Goal: Task Accomplishment & Management: Complete application form

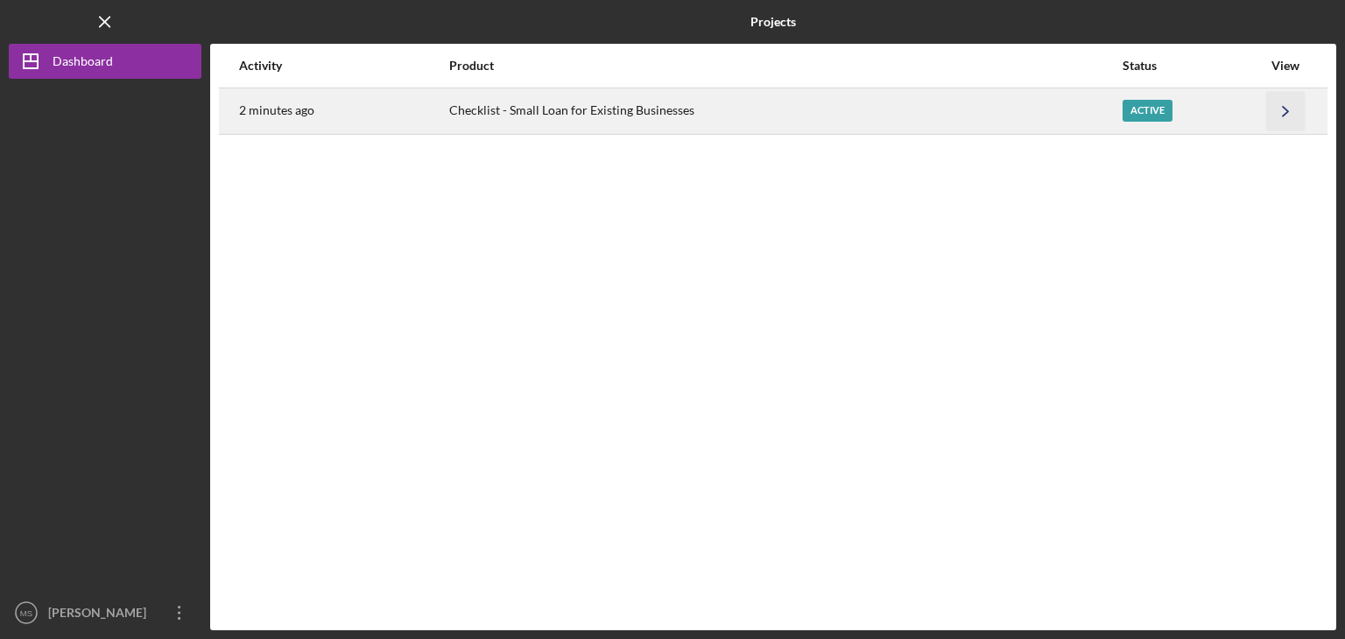
click at [1281, 109] on icon "Icon/Navigate" at bounding box center [1285, 110] width 39 height 39
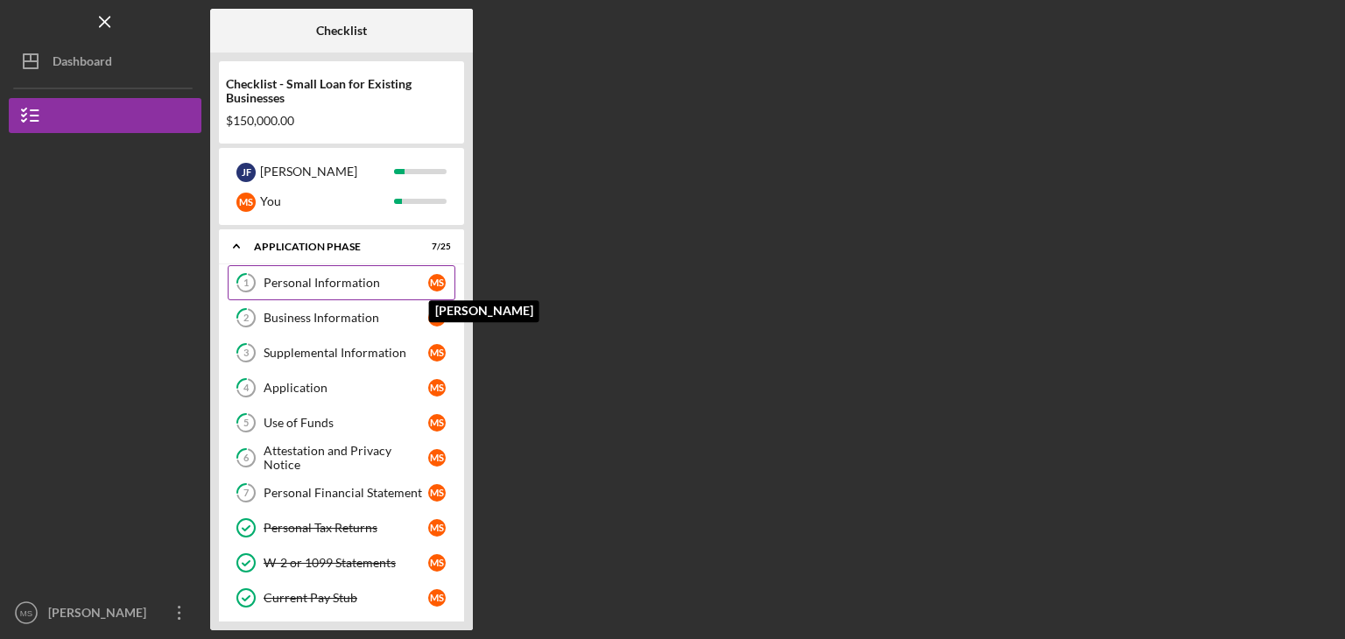
click at [432, 281] on div "M S" at bounding box center [437, 283] width 18 height 18
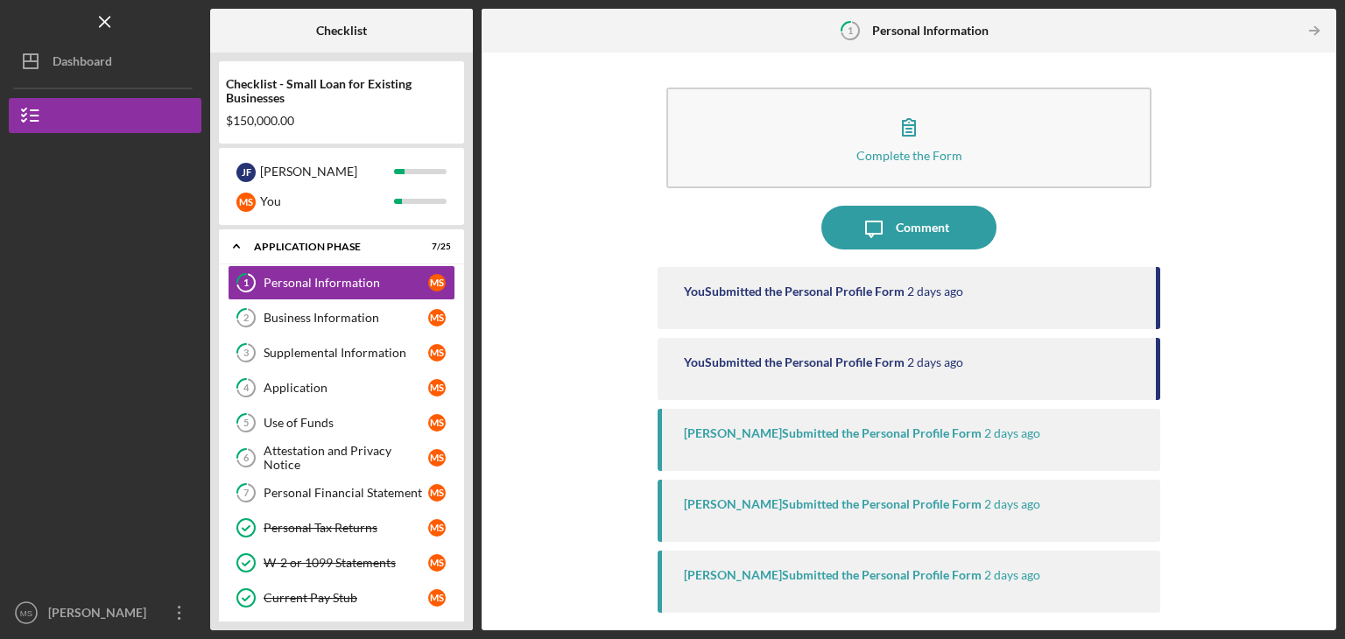
click at [996, 301] on div "You Submitted the Personal Profile Form [DATE]" at bounding box center [908, 298] width 502 height 62
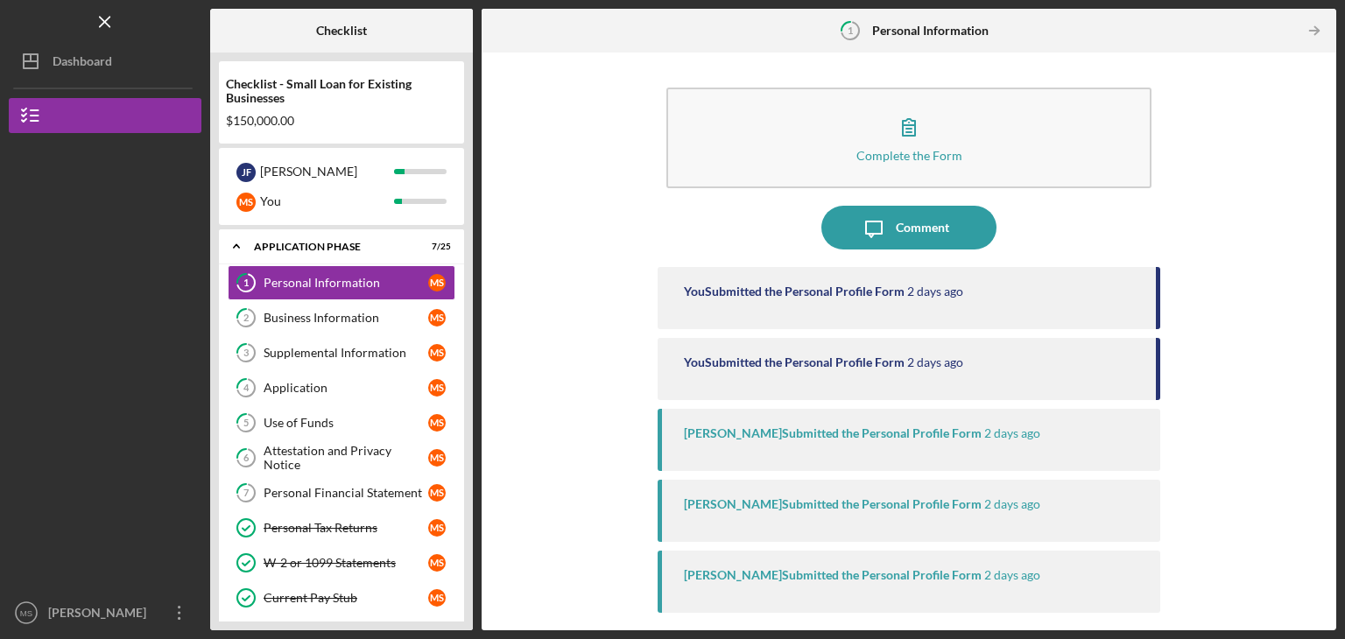
click at [996, 301] on div "You Submitted the Personal Profile Form [DATE]" at bounding box center [908, 298] width 502 height 62
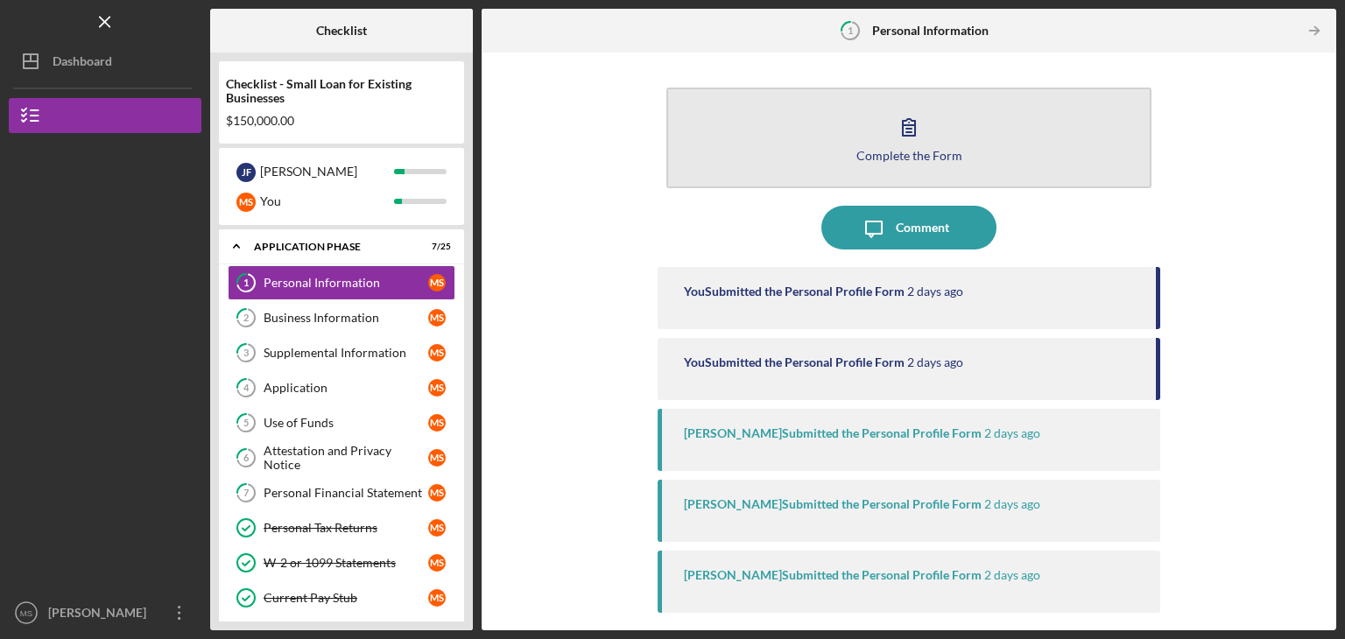
click at [897, 102] on button "Complete the Form Form" at bounding box center [908, 138] width 485 height 101
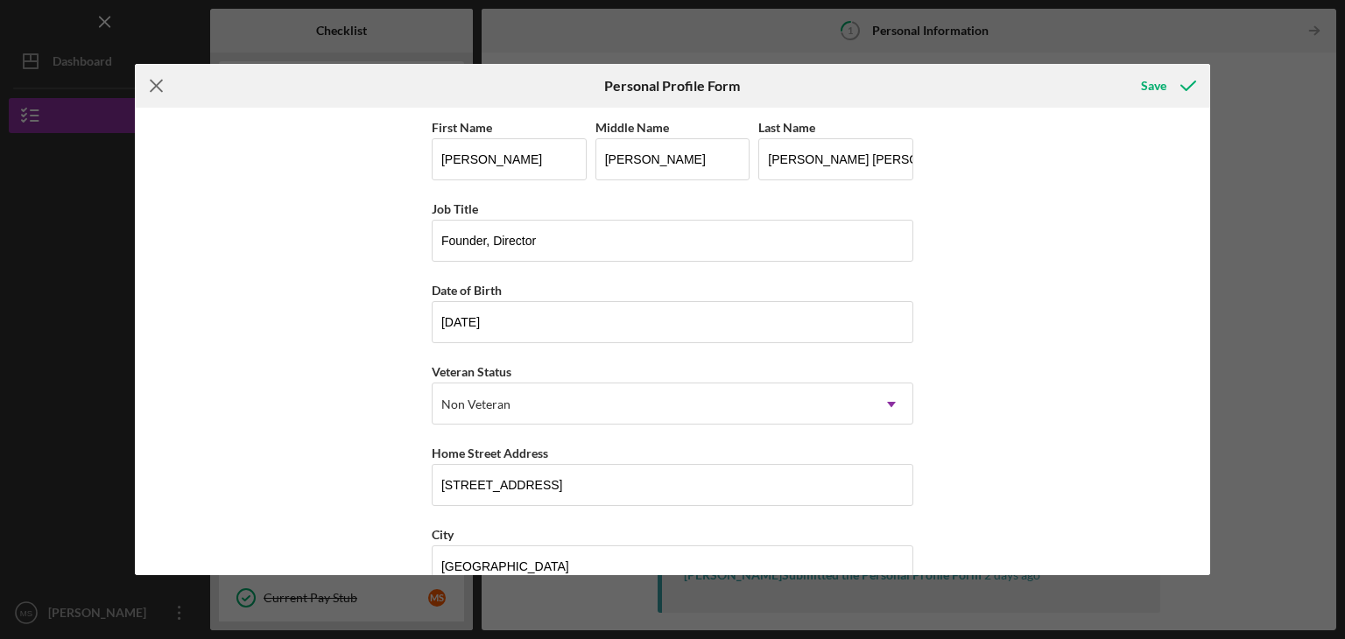
click at [164, 95] on icon "Icon/Menu Close" at bounding box center [157, 86] width 44 height 44
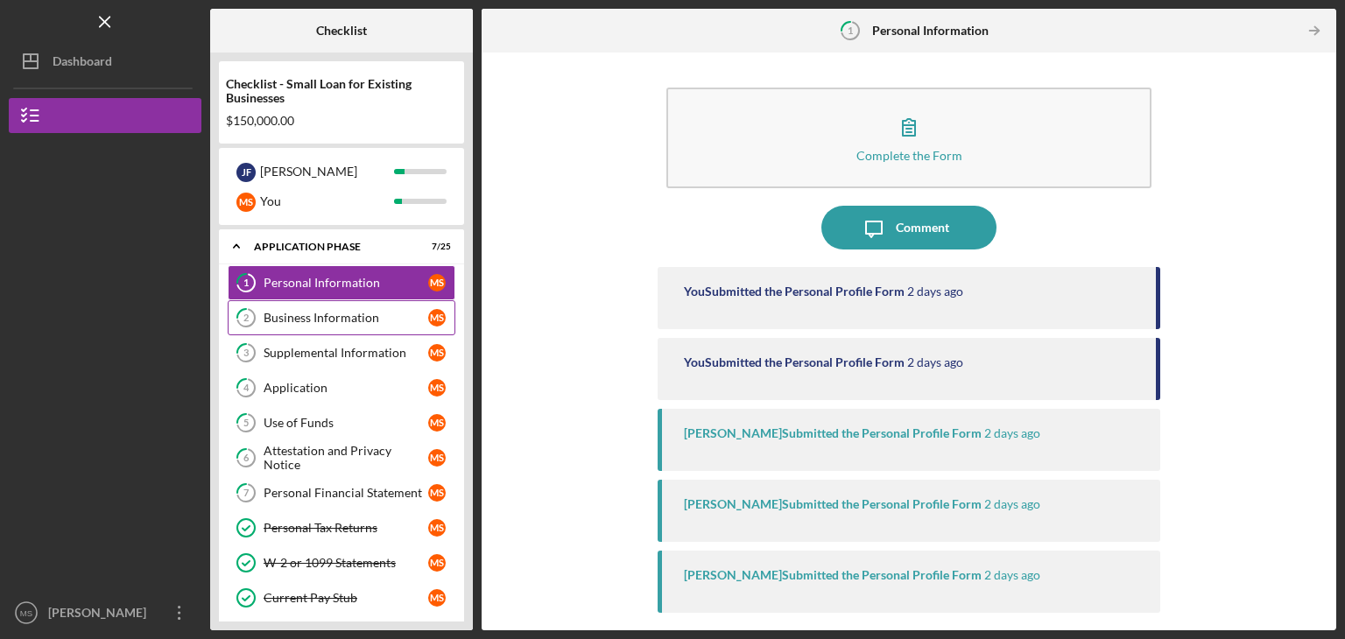
click at [370, 312] on div "Business Information" at bounding box center [346, 318] width 165 height 14
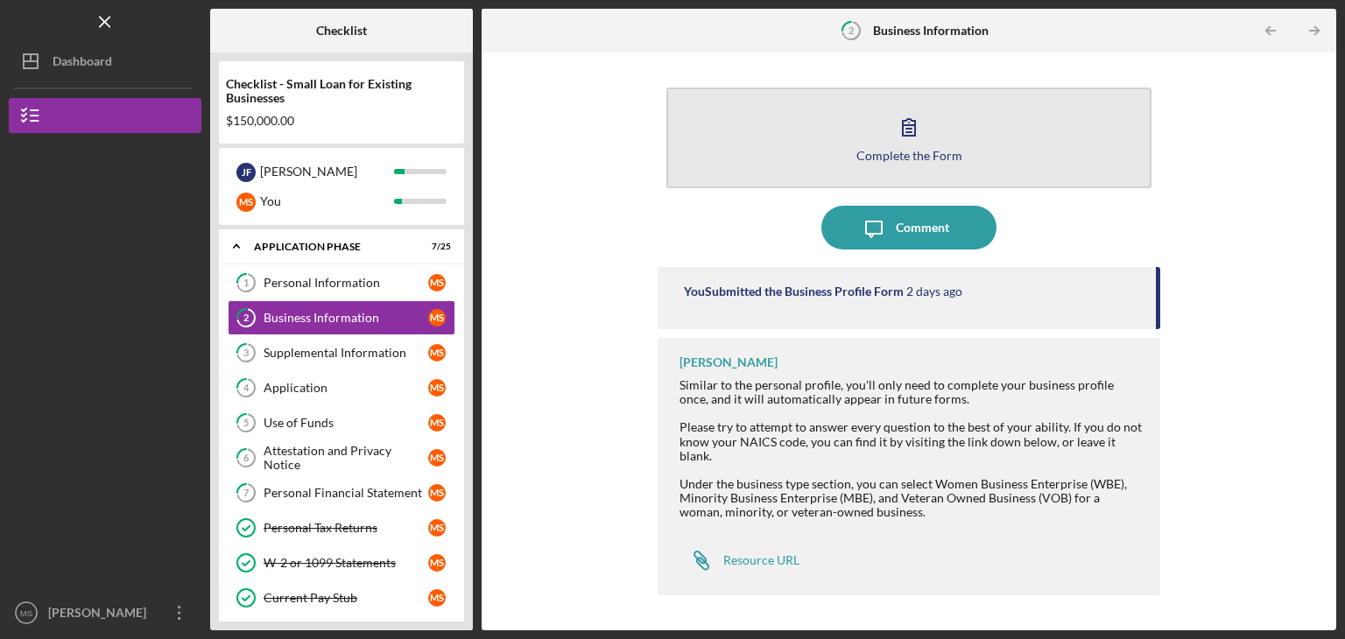
click at [945, 152] on div "Complete the Form" at bounding box center [909, 155] width 106 height 13
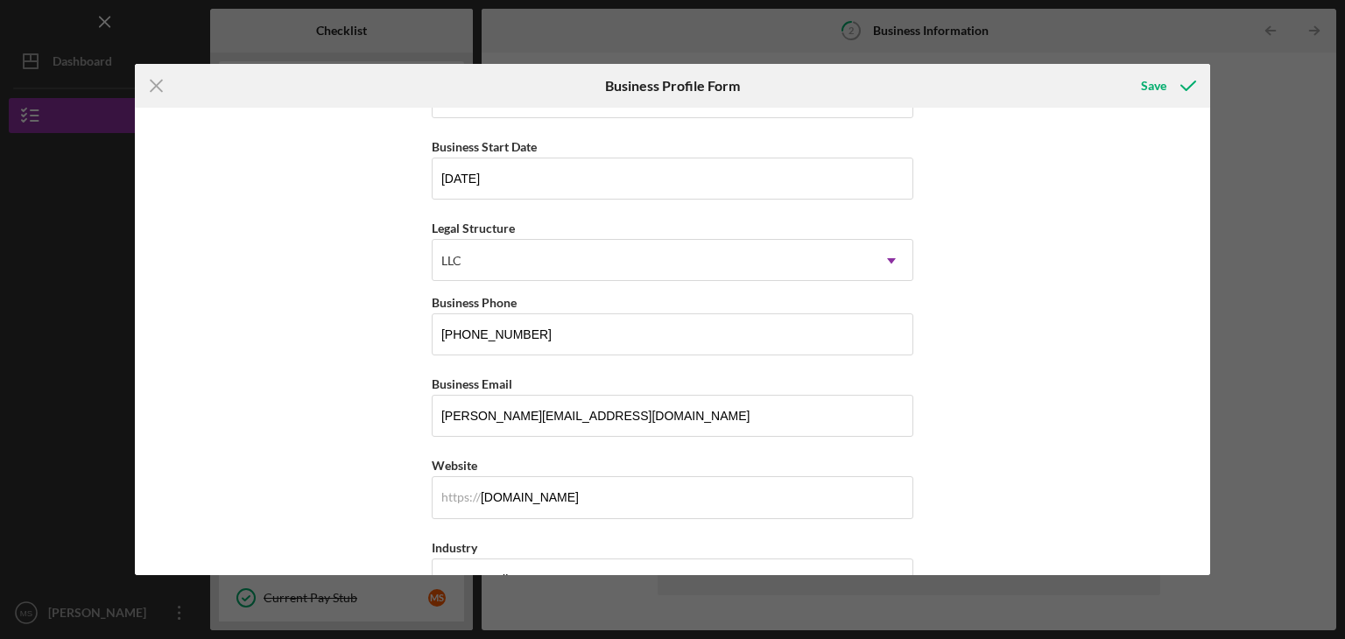
scroll to position [144, 0]
click at [159, 91] on icon "Icon/Menu Close" at bounding box center [157, 86] width 44 height 44
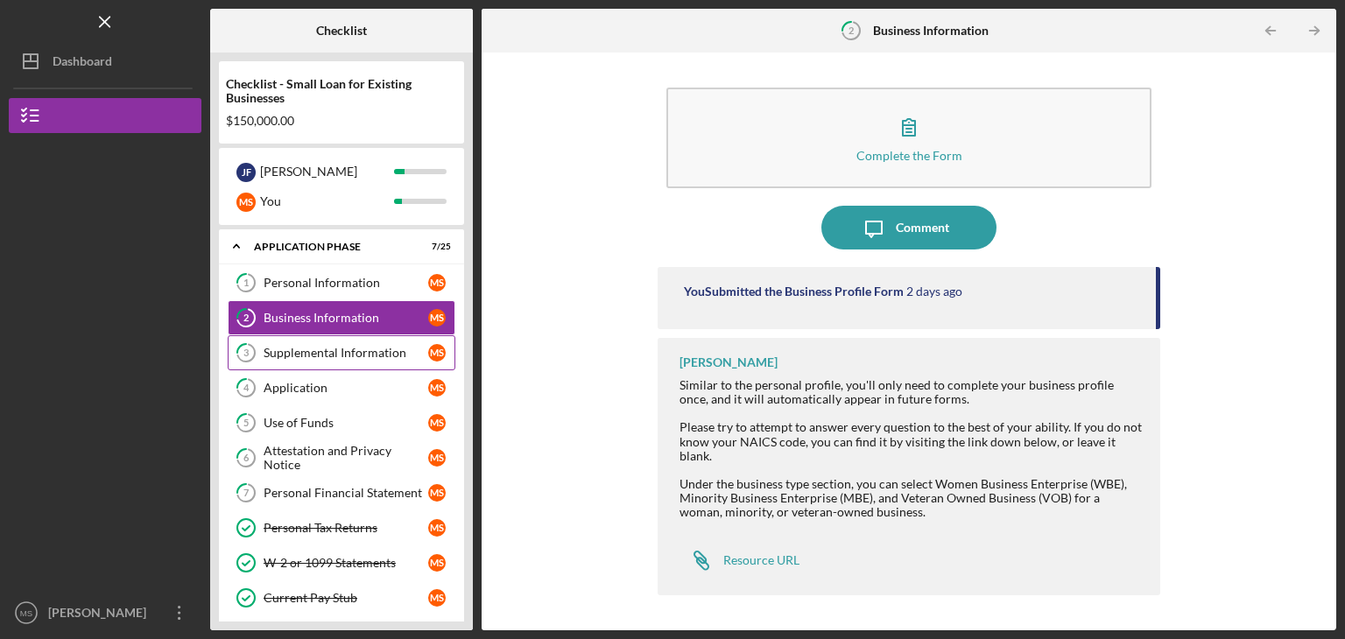
click at [381, 348] on div "Supplemental Information" at bounding box center [346, 353] width 165 height 14
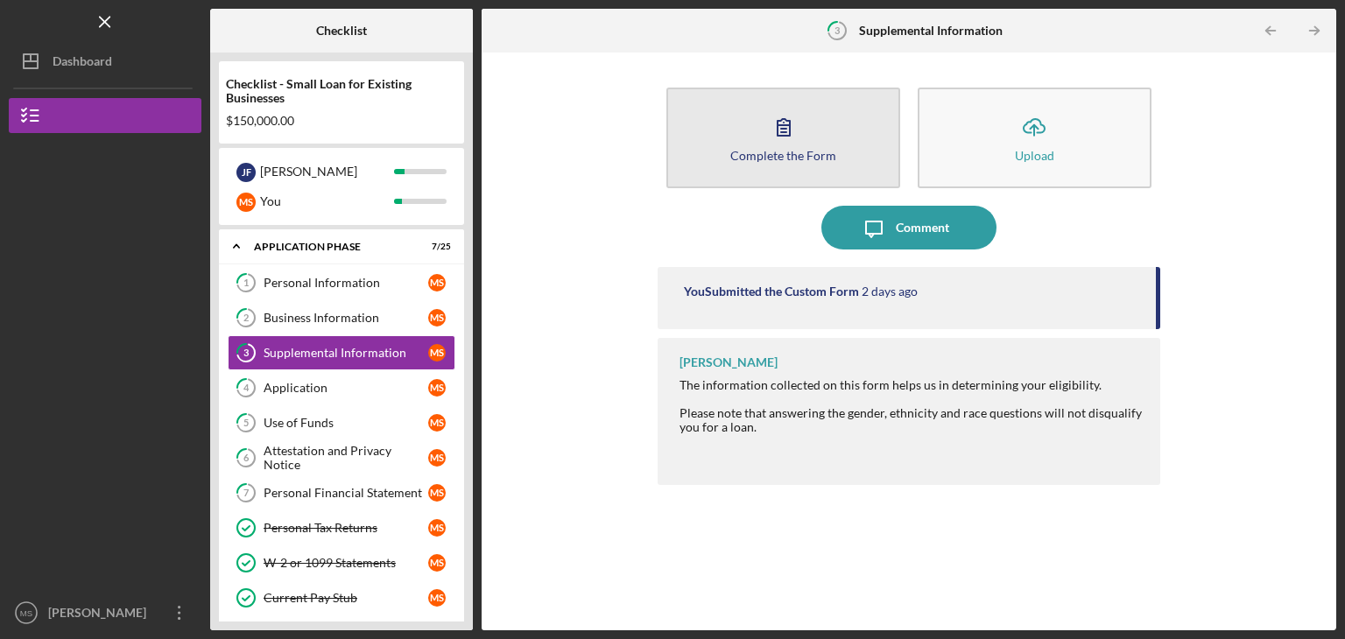
click at [758, 122] on button "Complete the Form Form" at bounding box center [783, 138] width 234 height 101
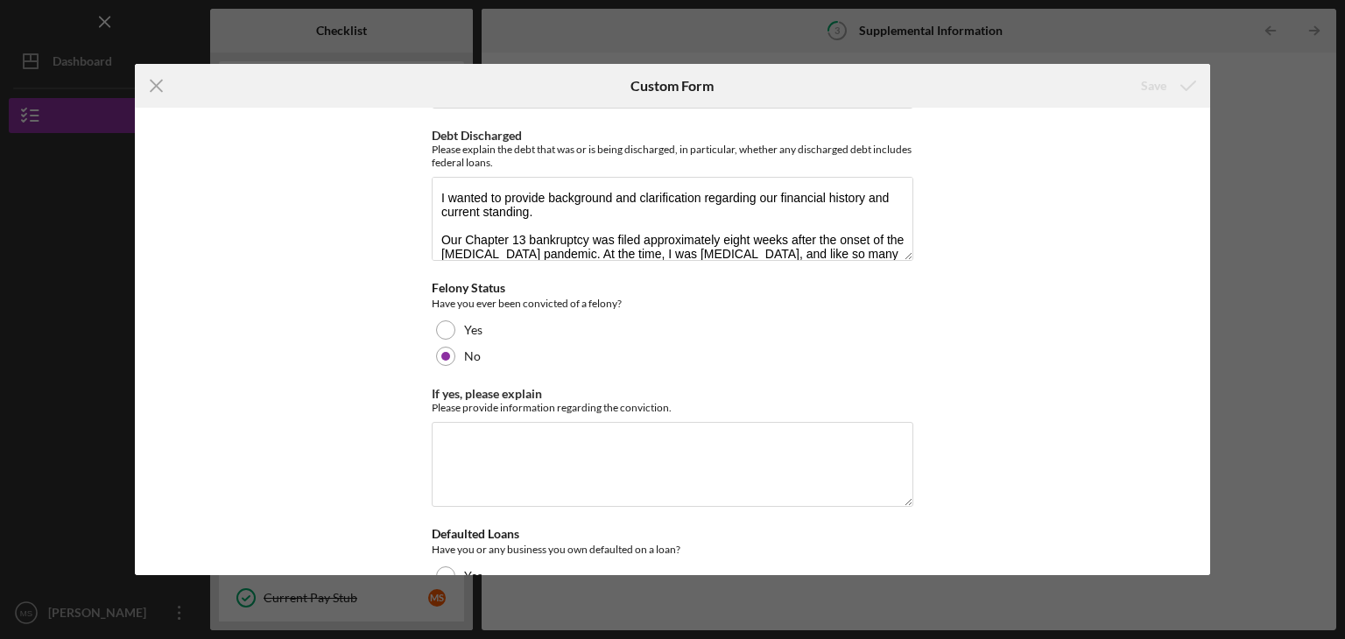
scroll to position [5063, 0]
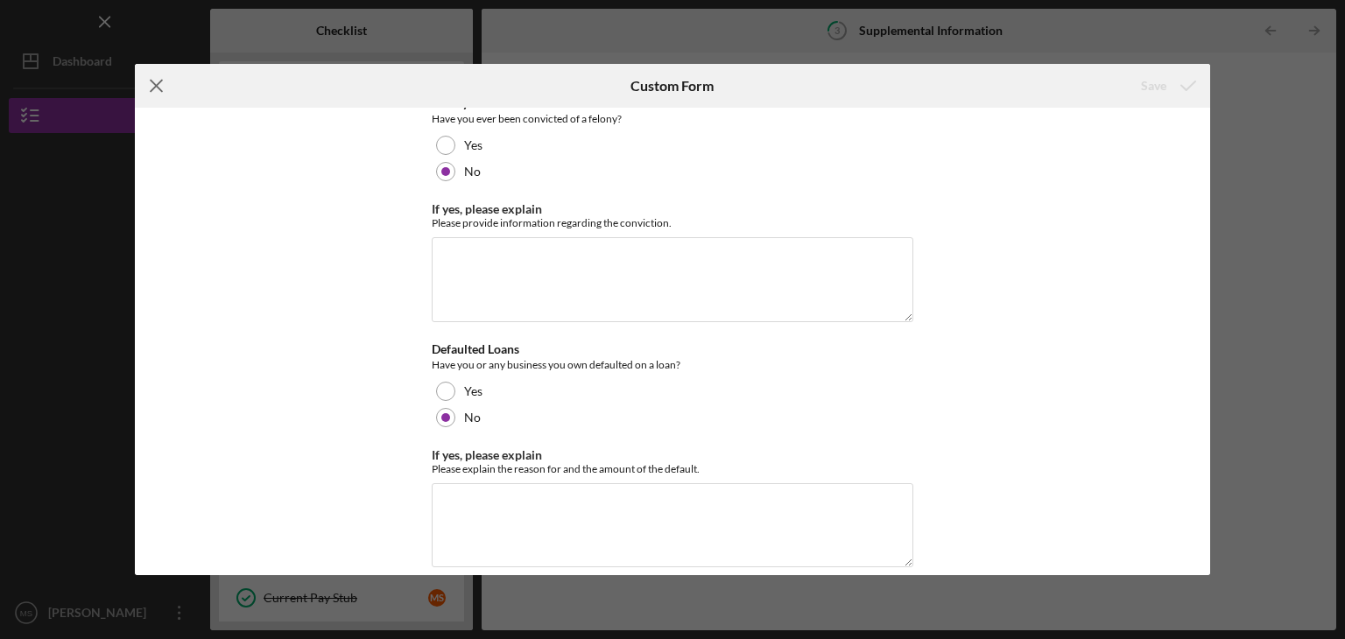
click at [168, 92] on icon "Icon/Menu Close" at bounding box center [157, 86] width 44 height 44
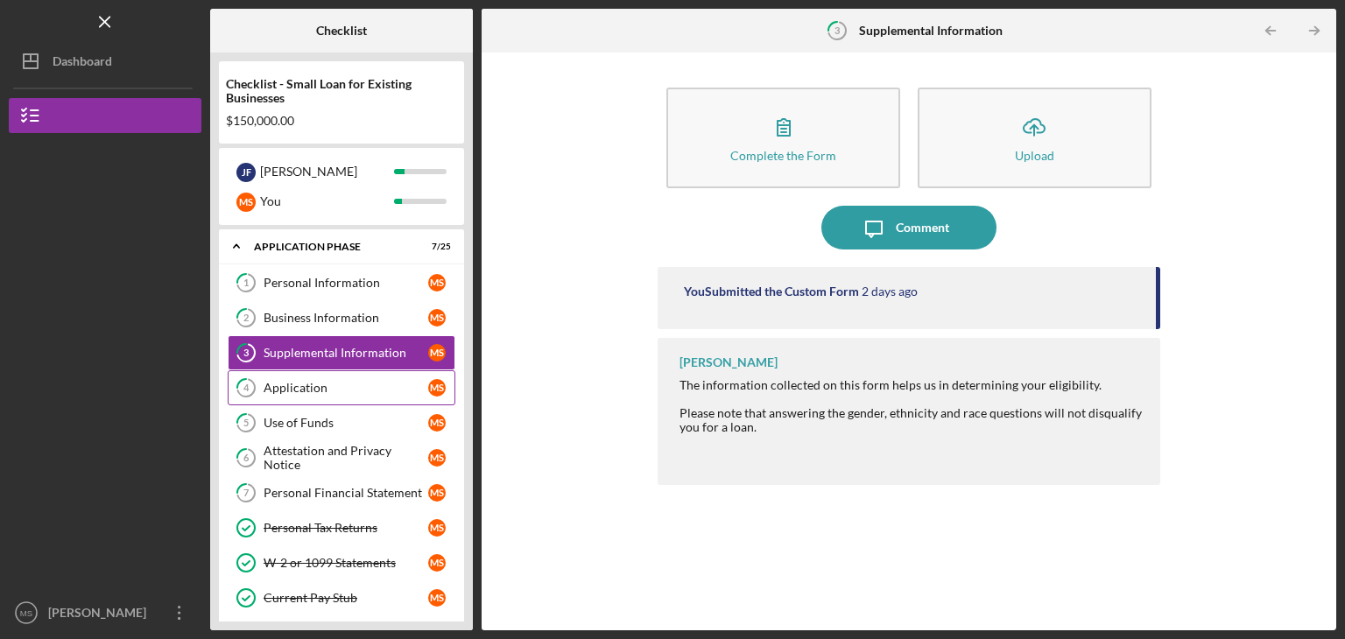
click at [330, 382] on div "Application" at bounding box center [346, 388] width 165 height 14
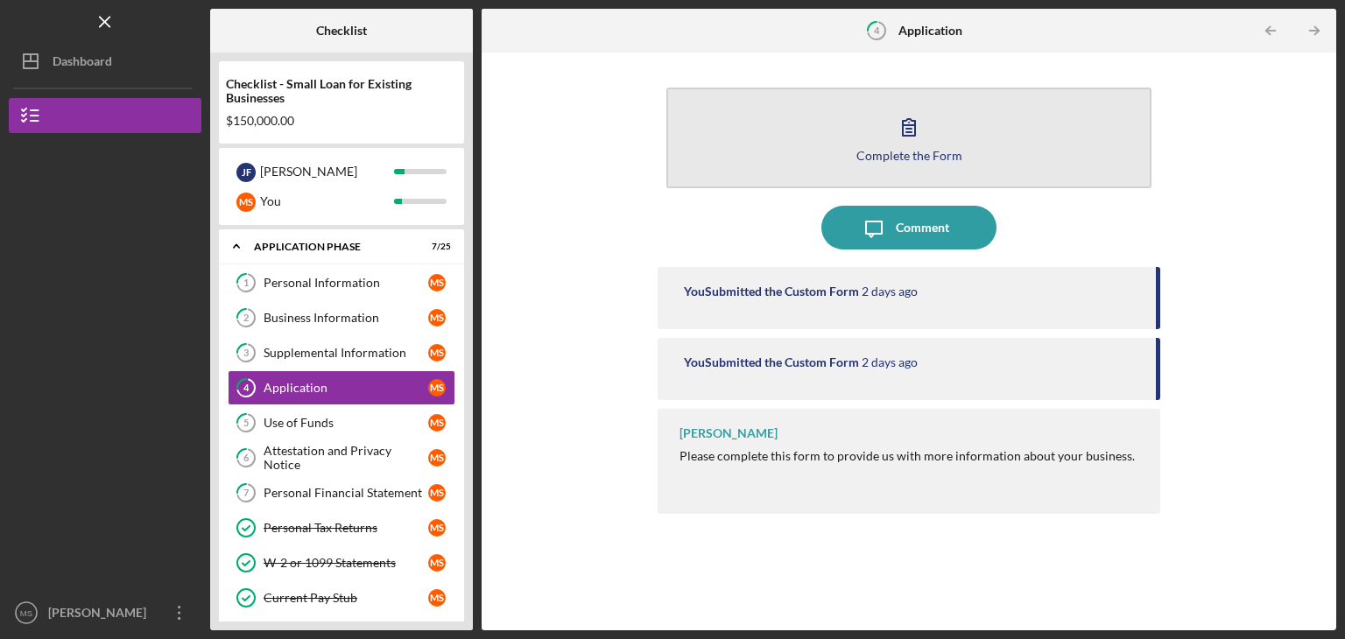
click at [900, 124] on icon "button" at bounding box center [909, 127] width 44 height 44
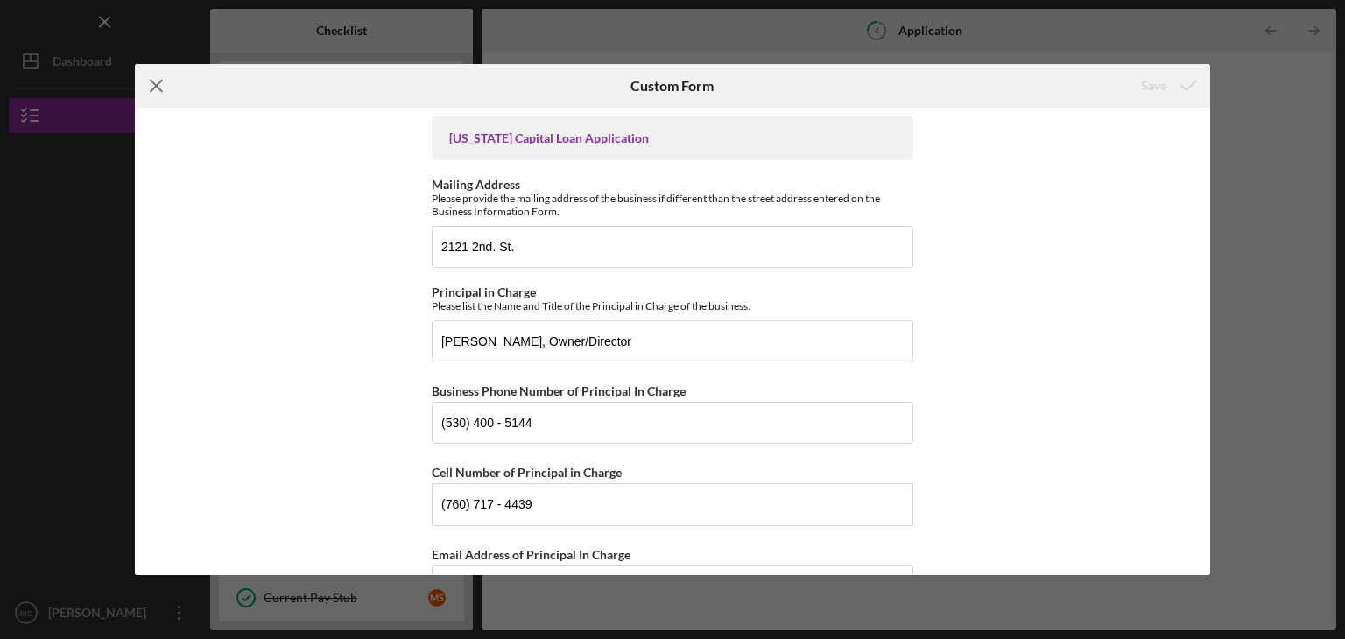
click at [152, 87] on line at bounding box center [156, 86] width 11 height 11
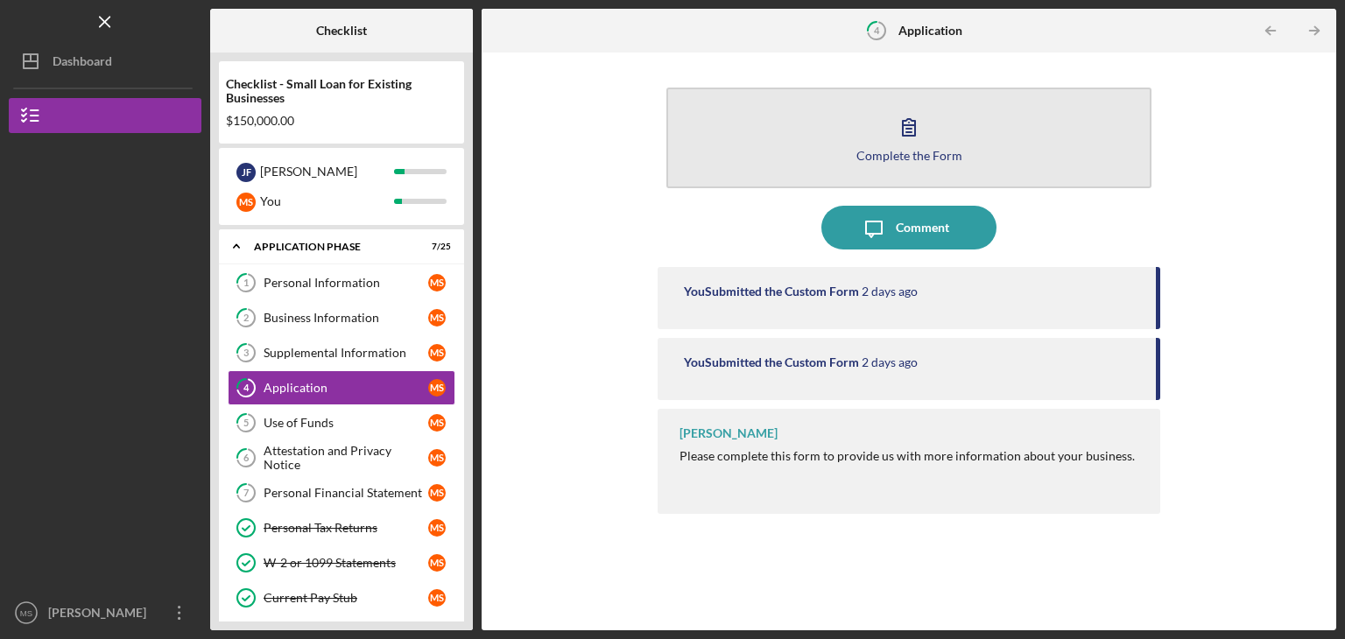
click at [915, 124] on icon "button" at bounding box center [909, 127] width 12 height 17
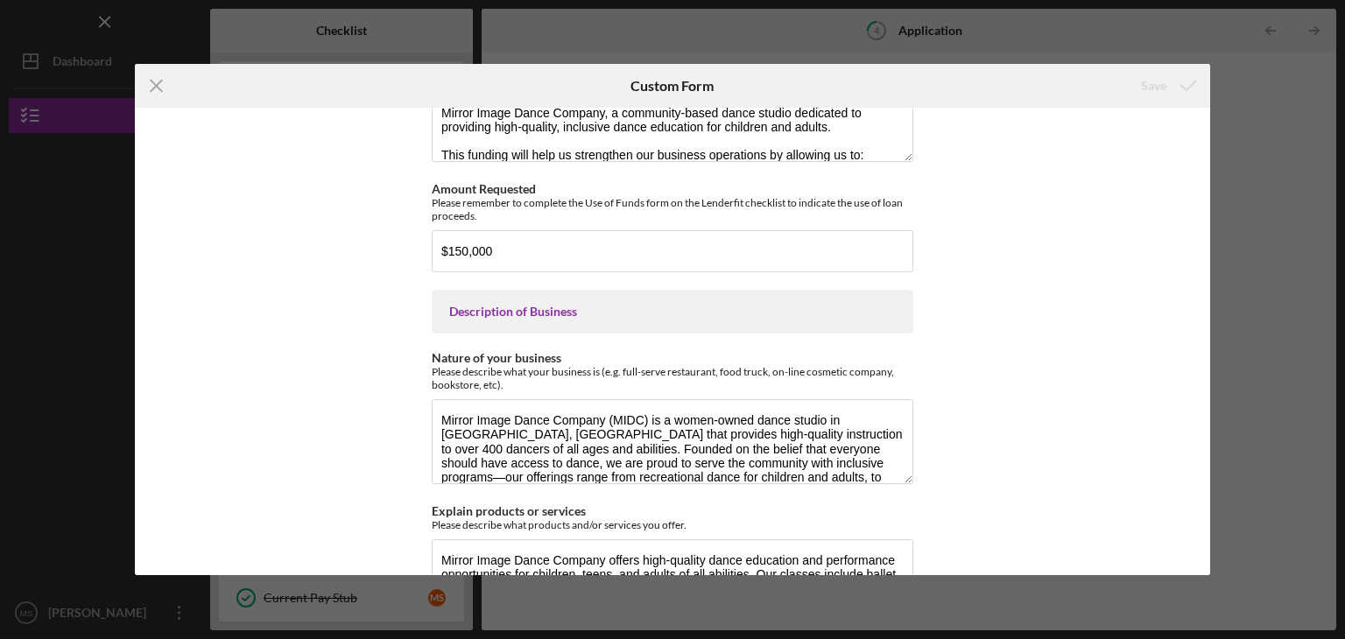
scroll to position [2073, 0]
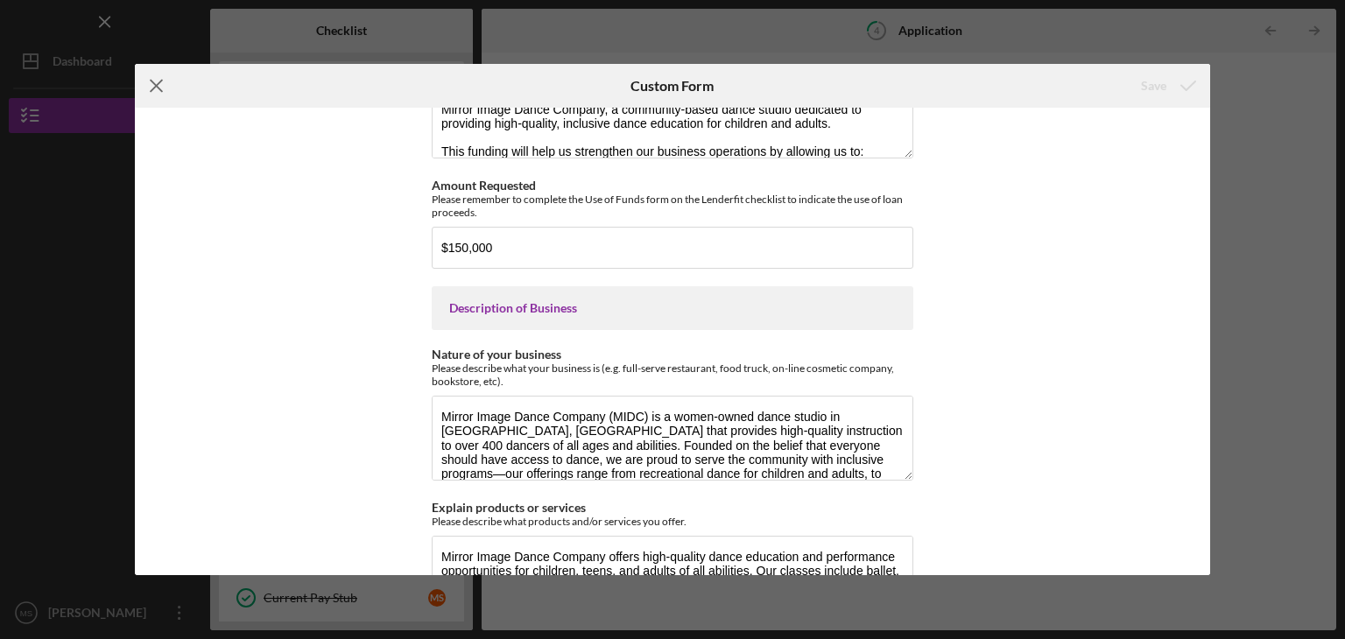
click at [151, 89] on icon "Icon/Menu Close" at bounding box center [157, 86] width 44 height 44
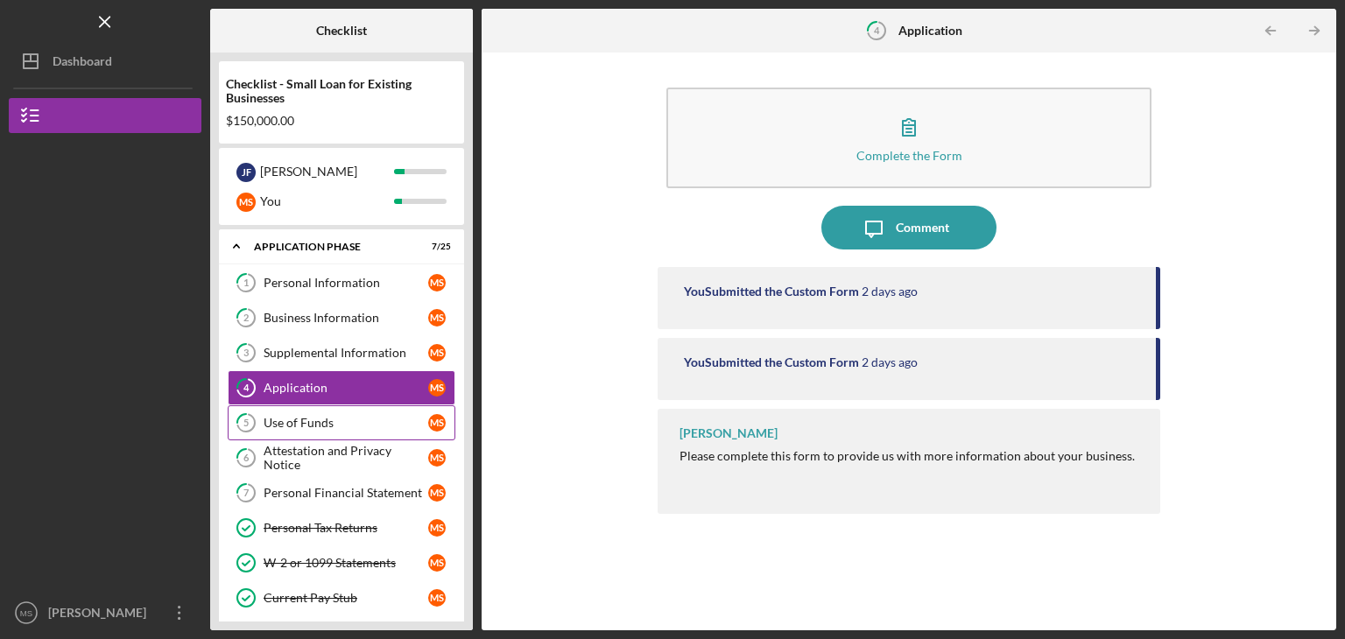
click at [342, 412] on link "5 Use of Funds M S" at bounding box center [342, 422] width 228 height 35
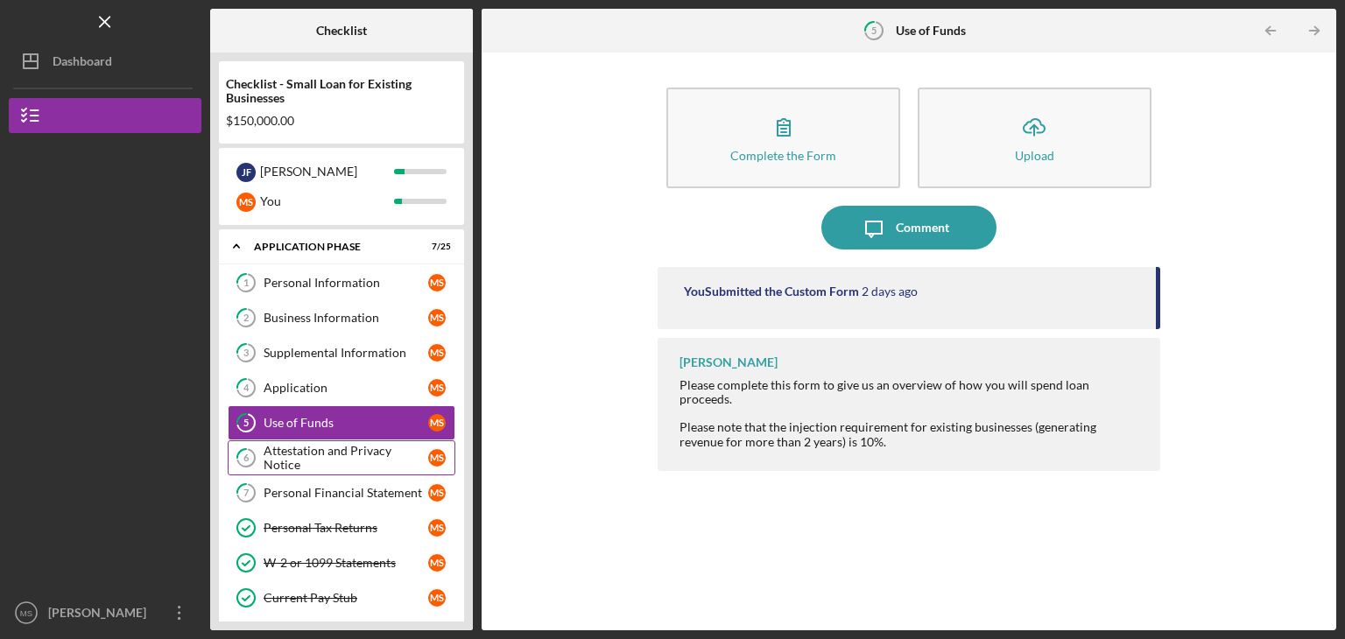
click at [342, 463] on link "6 Attestation and Privacy Notice M S" at bounding box center [342, 457] width 228 height 35
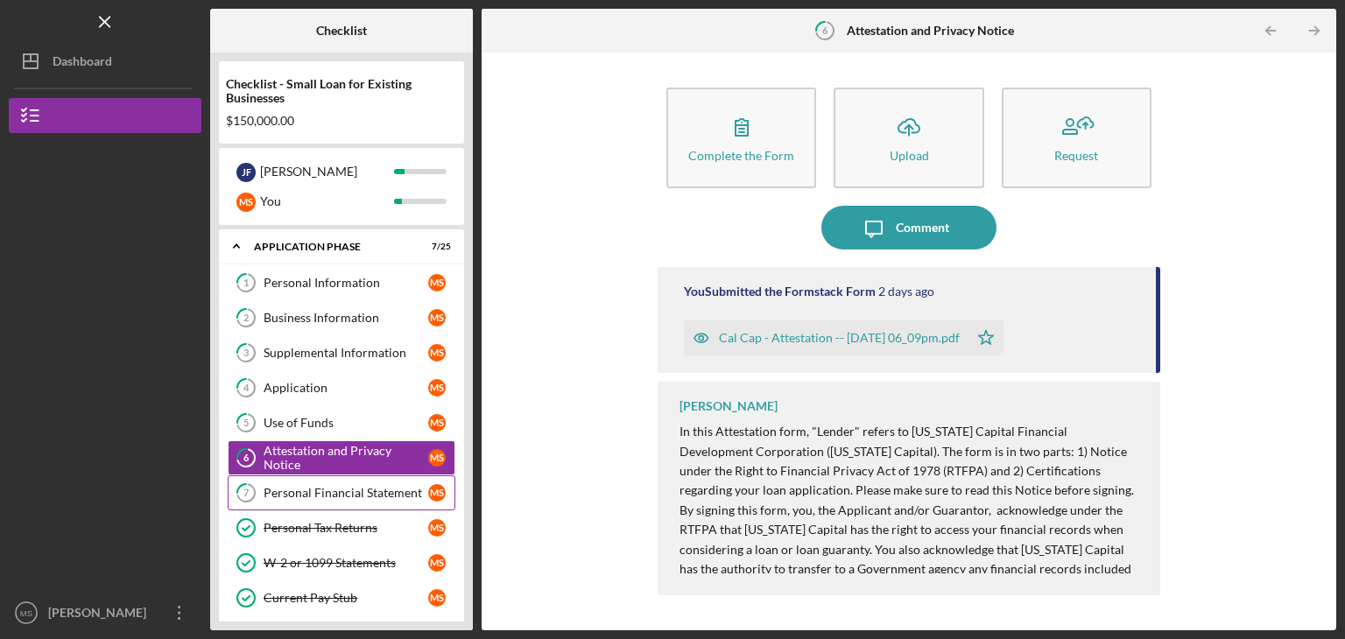
click at [336, 482] on link "7 Personal Financial Statement M S" at bounding box center [342, 492] width 228 height 35
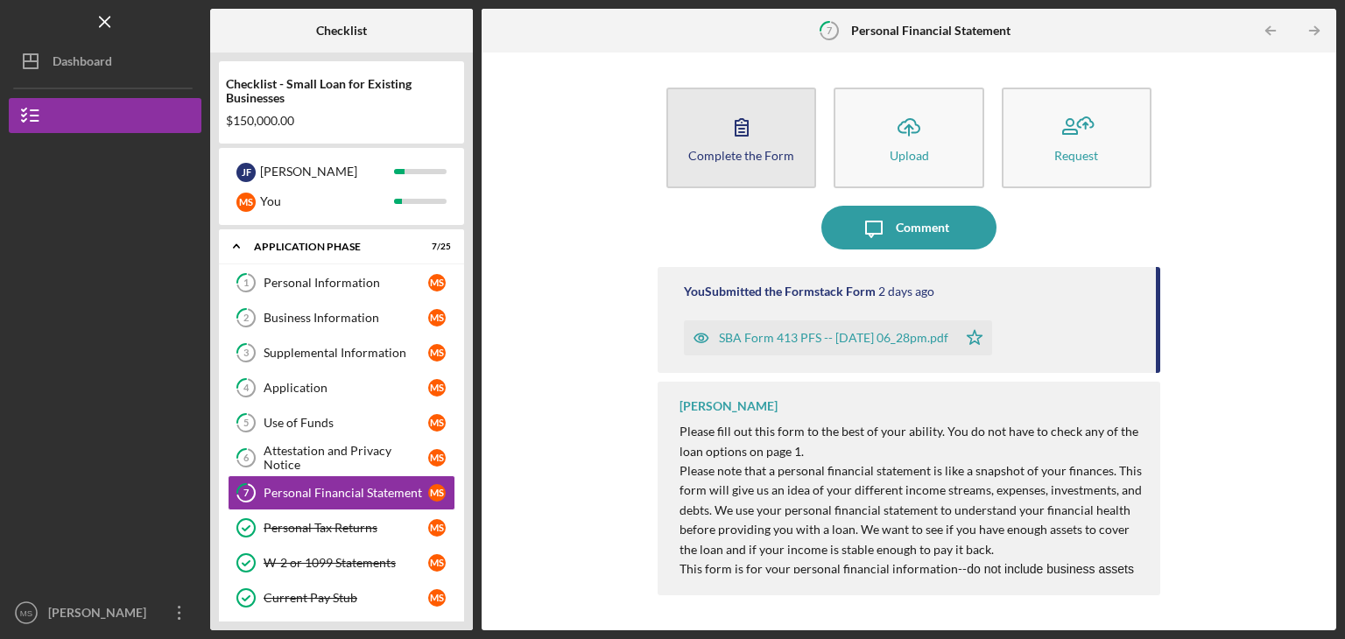
click at [740, 119] on icon "button" at bounding box center [741, 127] width 12 height 17
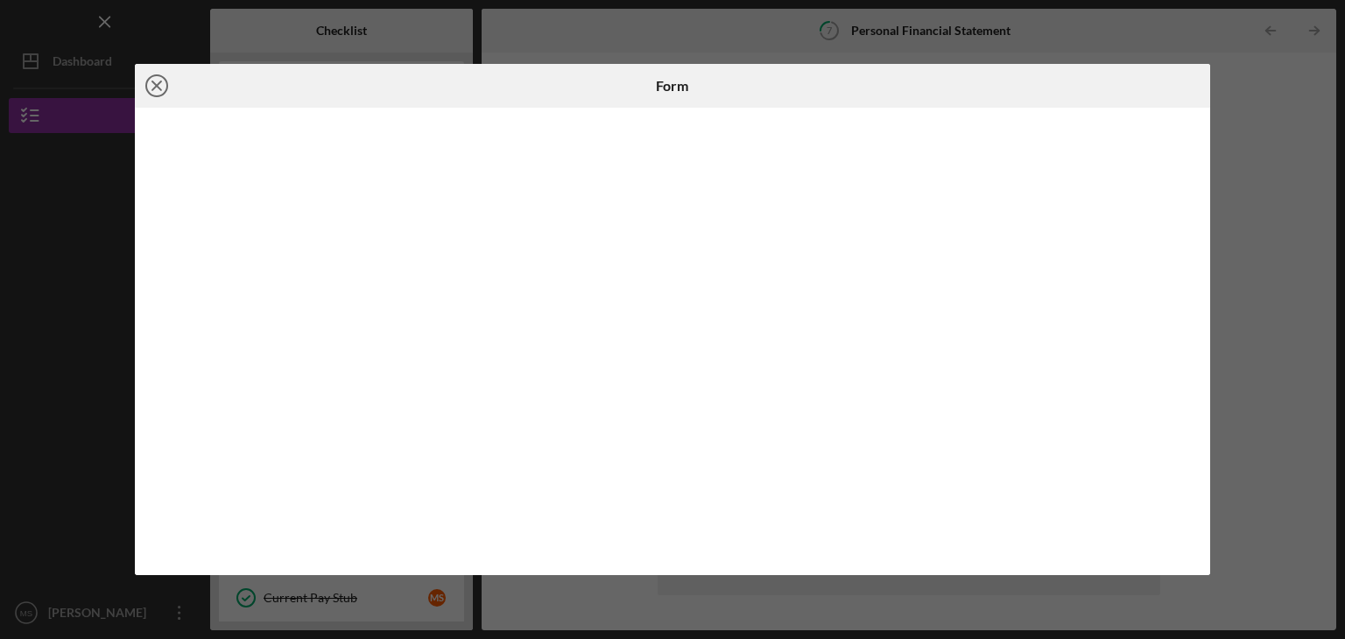
click at [149, 81] on icon "Icon/Close" at bounding box center [157, 86] width 44 height 44
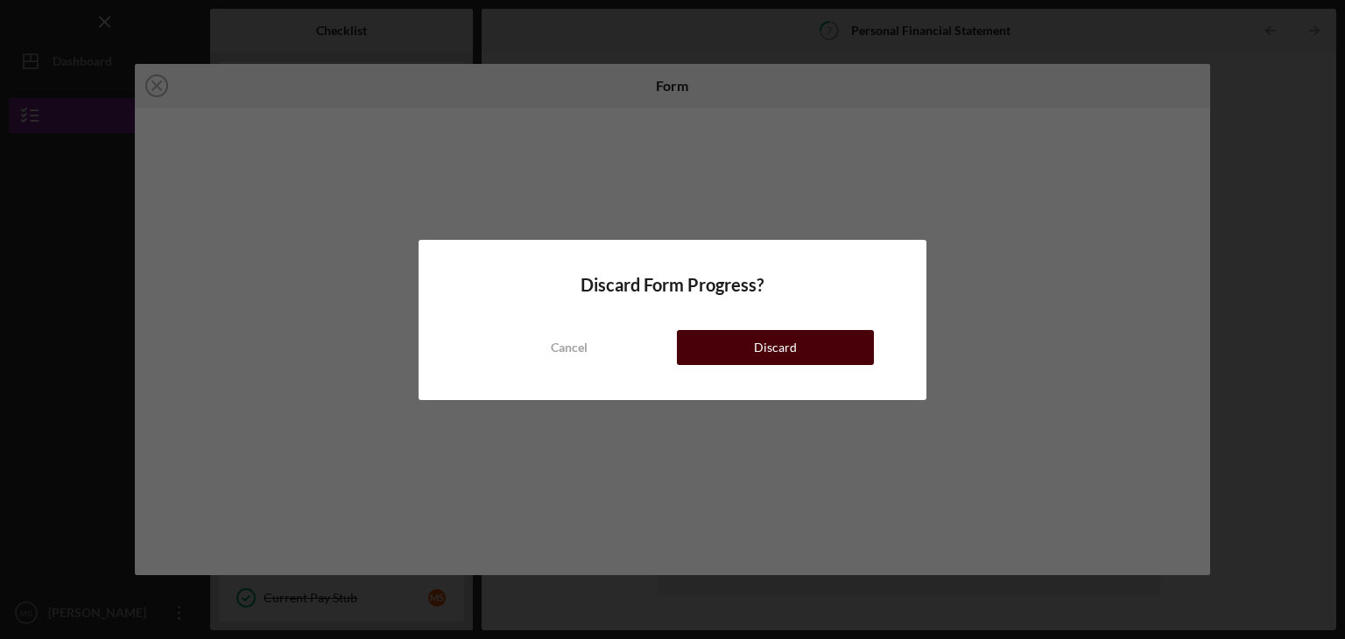
click at [730, 346] on button "Discard" at bounding box center [775, 347] width 197 height 35
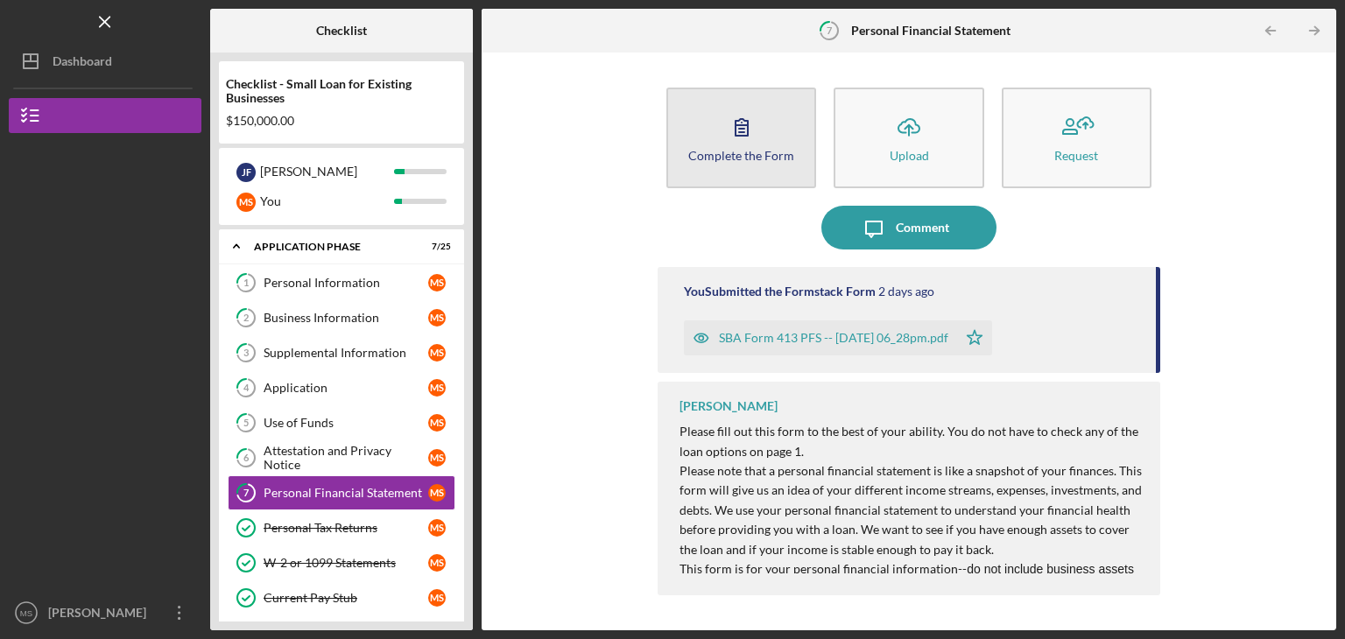
click at [720, 118] on icon "button" at bounding box center [742, 127] width 44 height 44
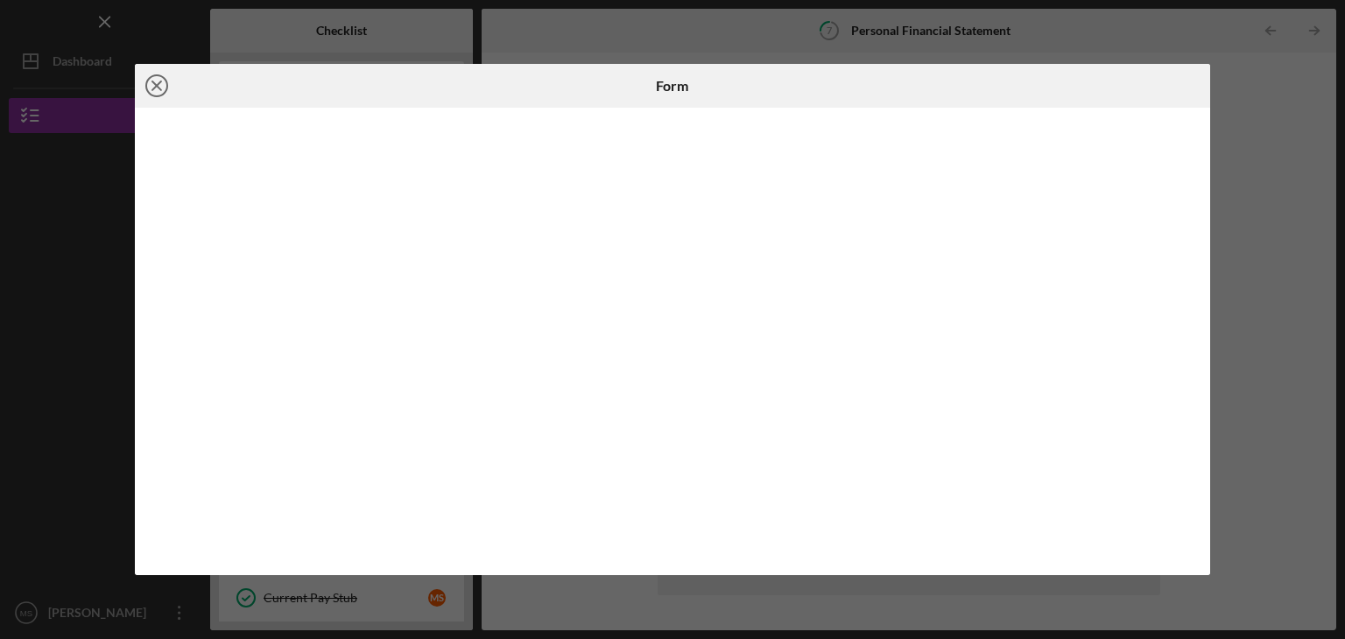
click at [157, 81] on icon "Icon/Close" at bounding box center [157, 86] width 44 height 44
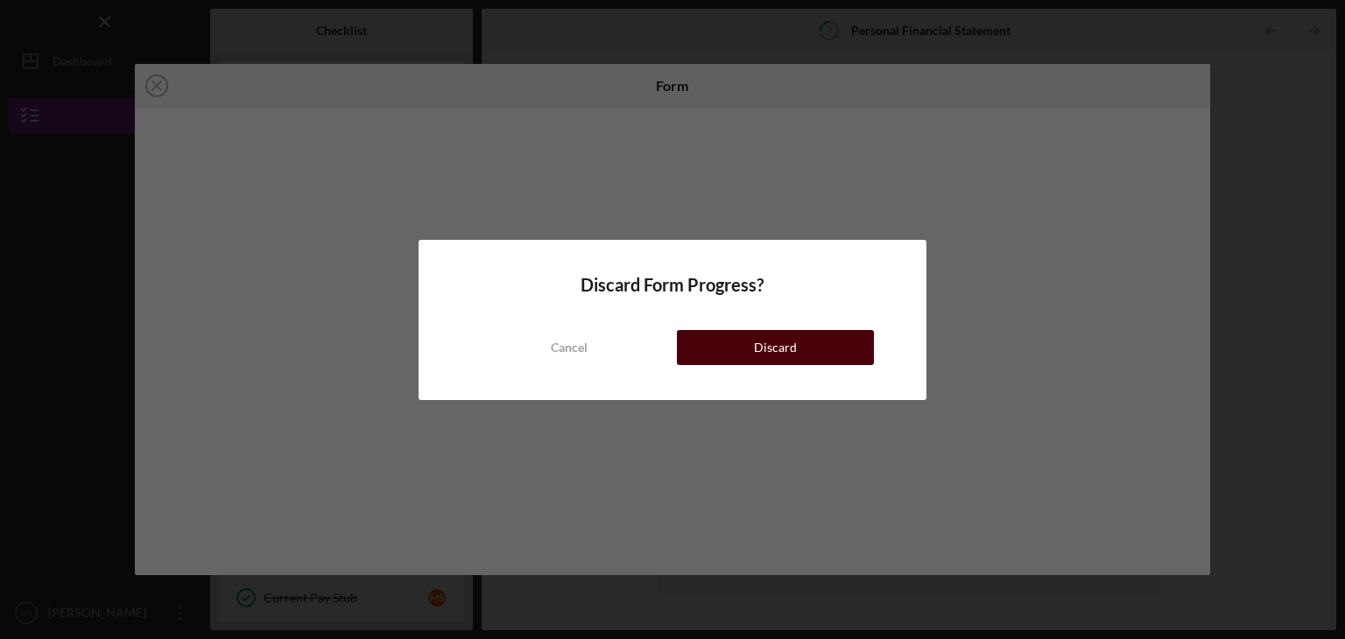
click at [781, 348] on div "Discard" at bounding box center [775, 347] width 43 height 35
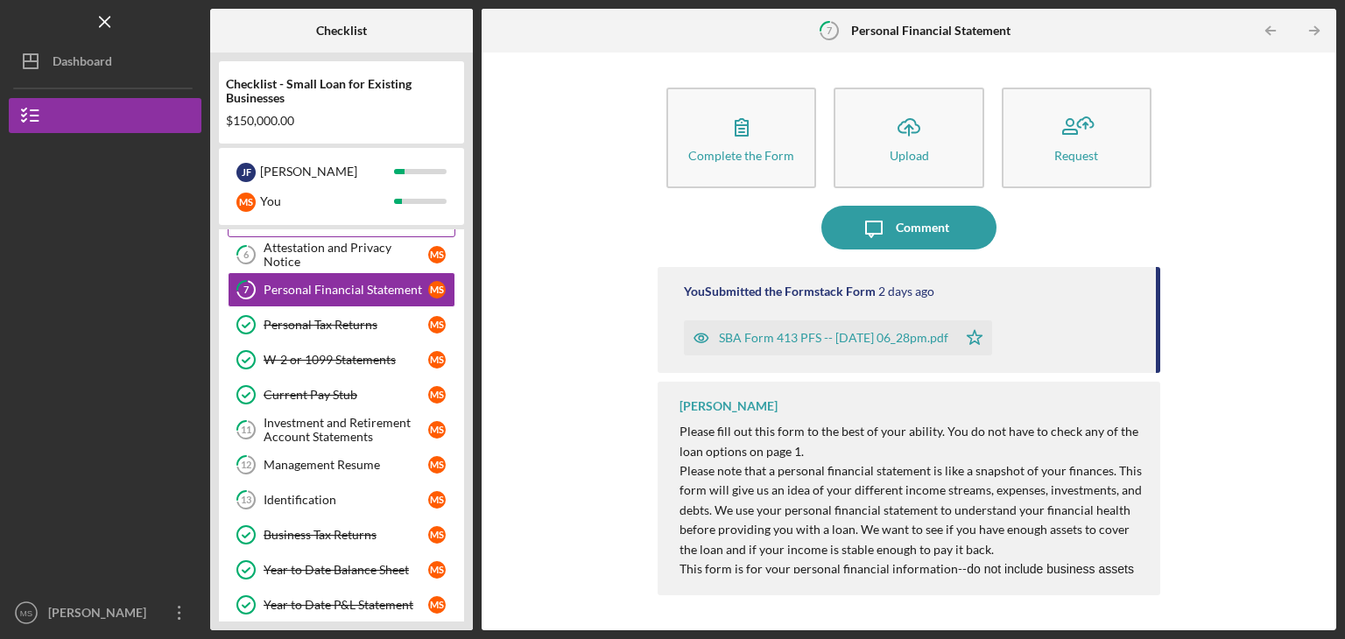
scroll to position [207, 0]
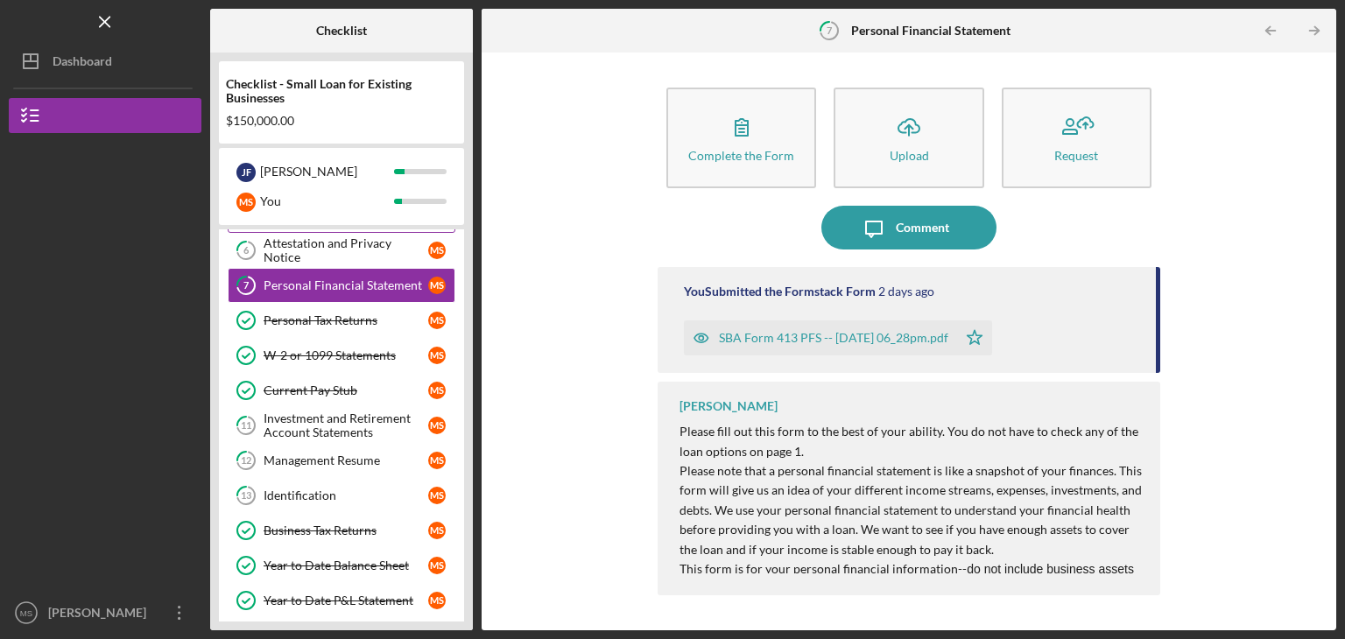
click at [340, 431] on div "Investment and Retirement Account Statements" at bounding box center [346, 425] width 165 height 28
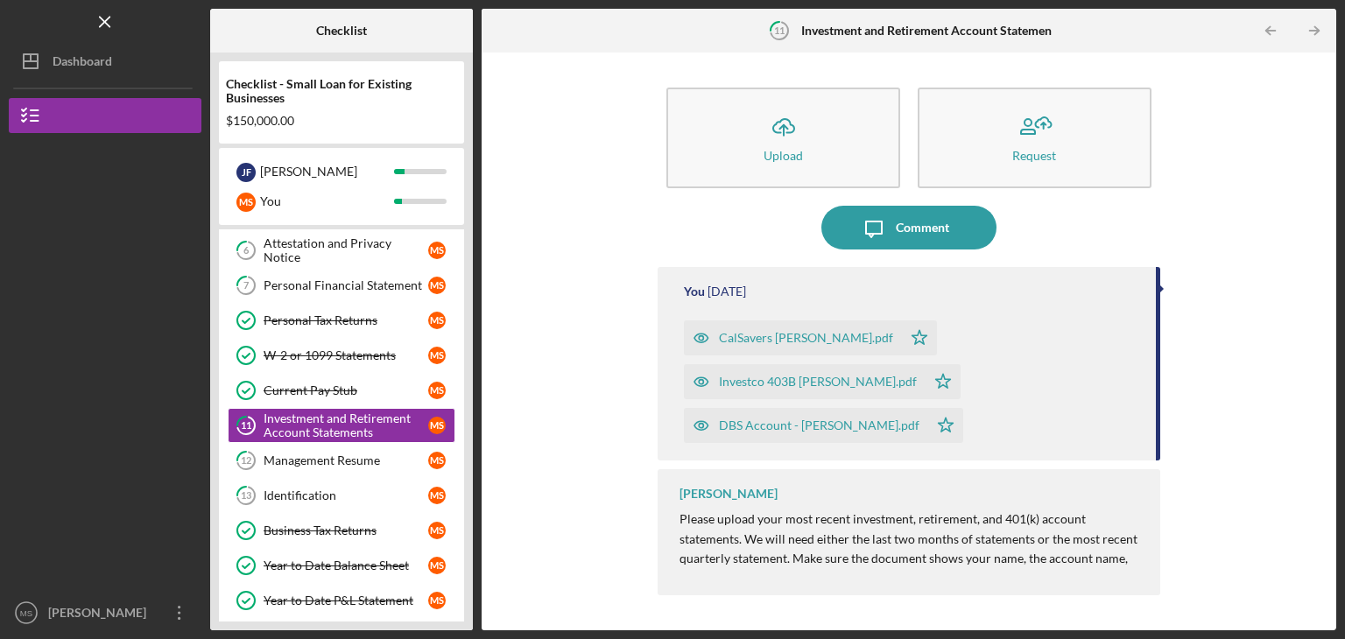
click at [737, 334] on div "CalSavers [PERSON_NAME].pdf" at bounding box center [806, 338] width 174 height 14
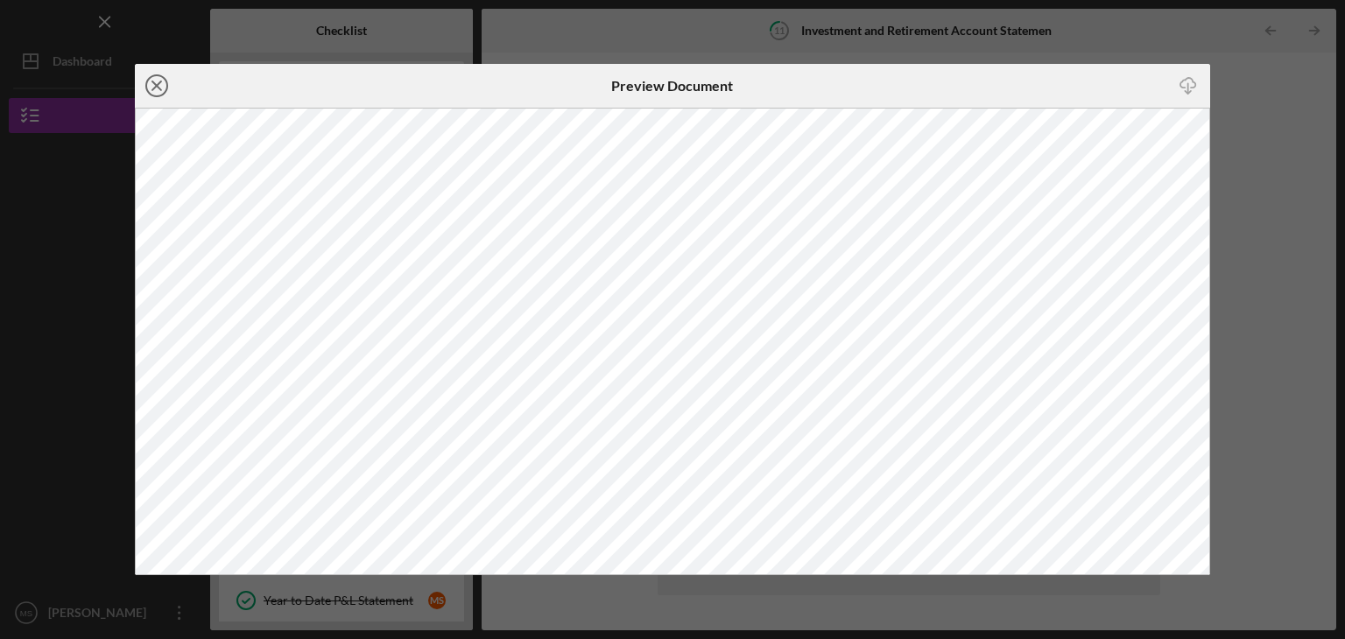
click at [158, 88] on line at bounding box center [156, 85] width 9 height 9
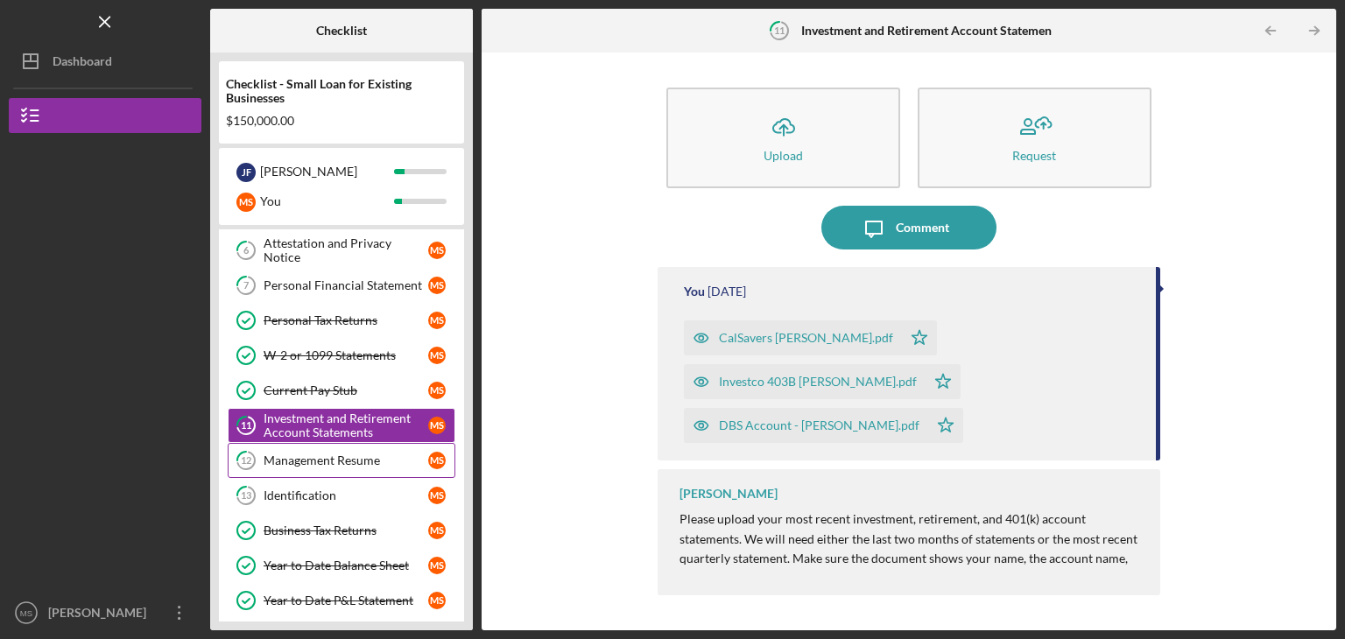
click at [367, 453] on div "Management Resume" at bounding box center [346, 460] width 165 height 14
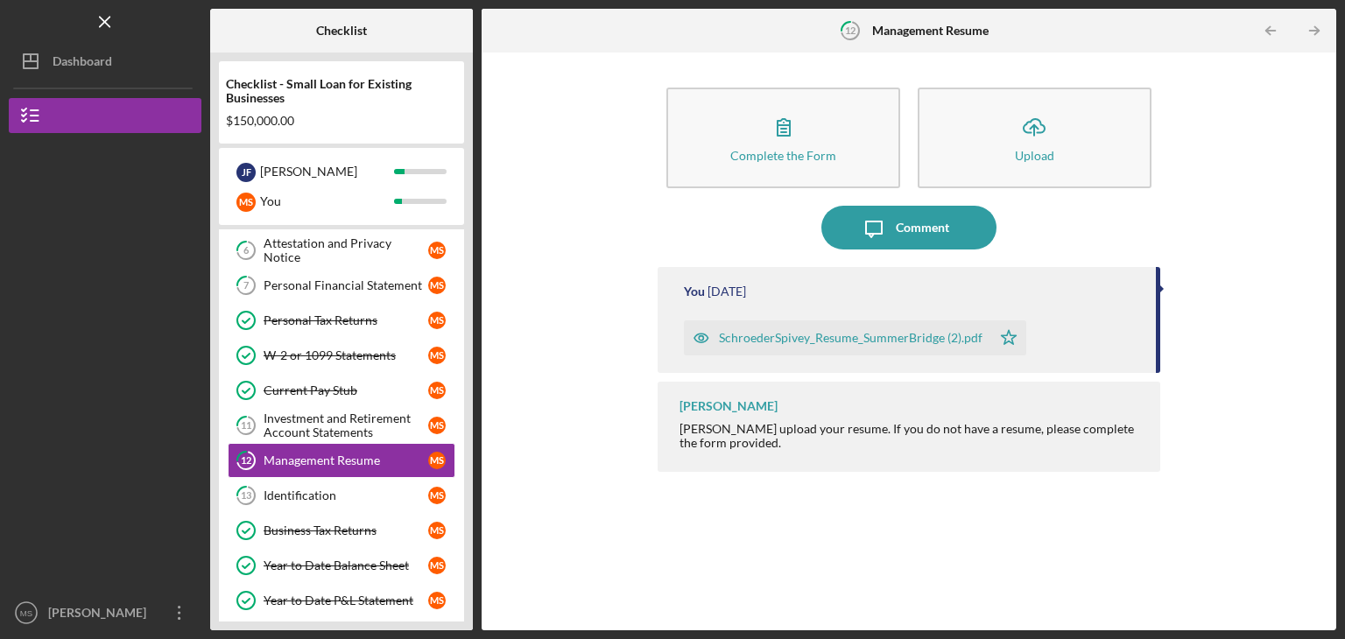
click at [727, 333] on div "SchroederSpivey_Resume_SummerBridge (2).pdf" at bounding box center [851, 338] width 264 height 14
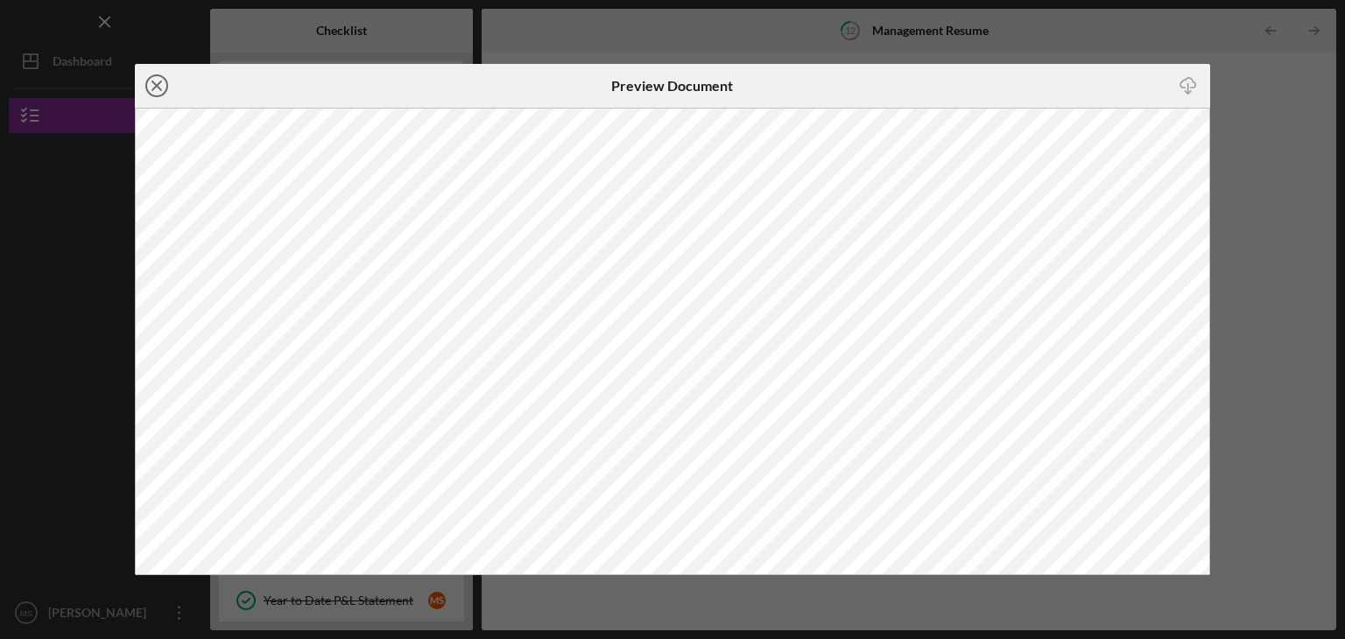
click at [167, 84] on icon "Icon/Close" at bounding box center [157, 86] width 44 height 44
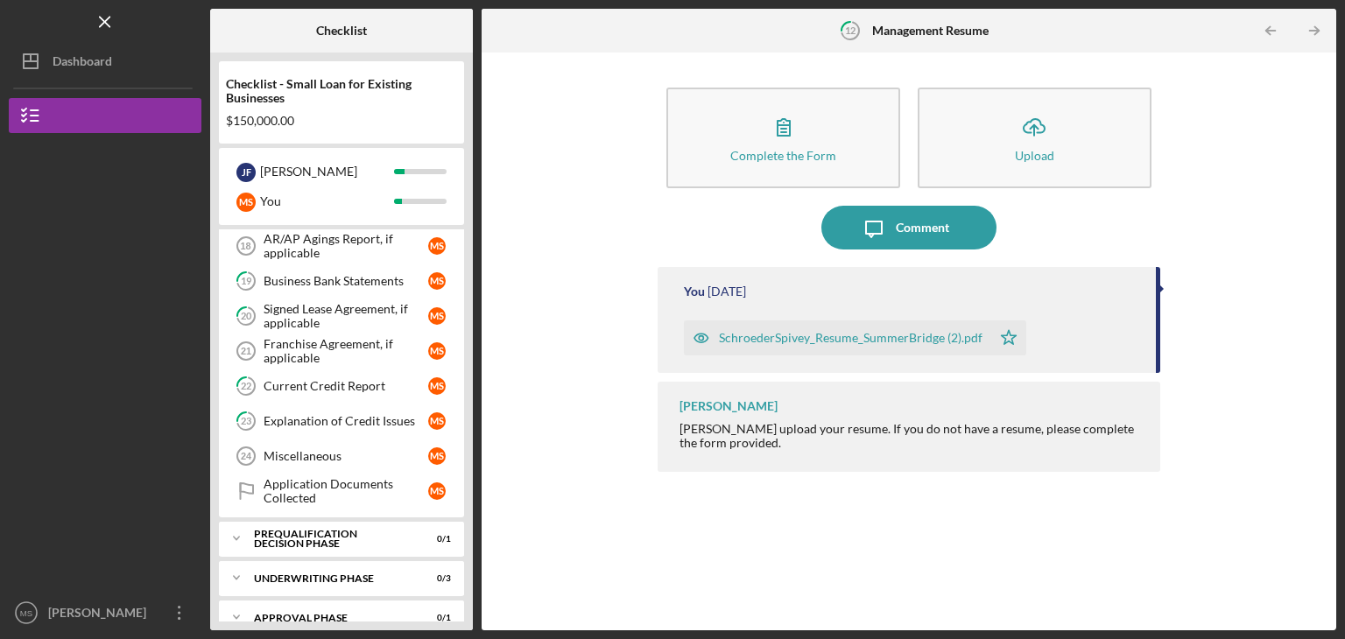
scroll to position [646, 0]
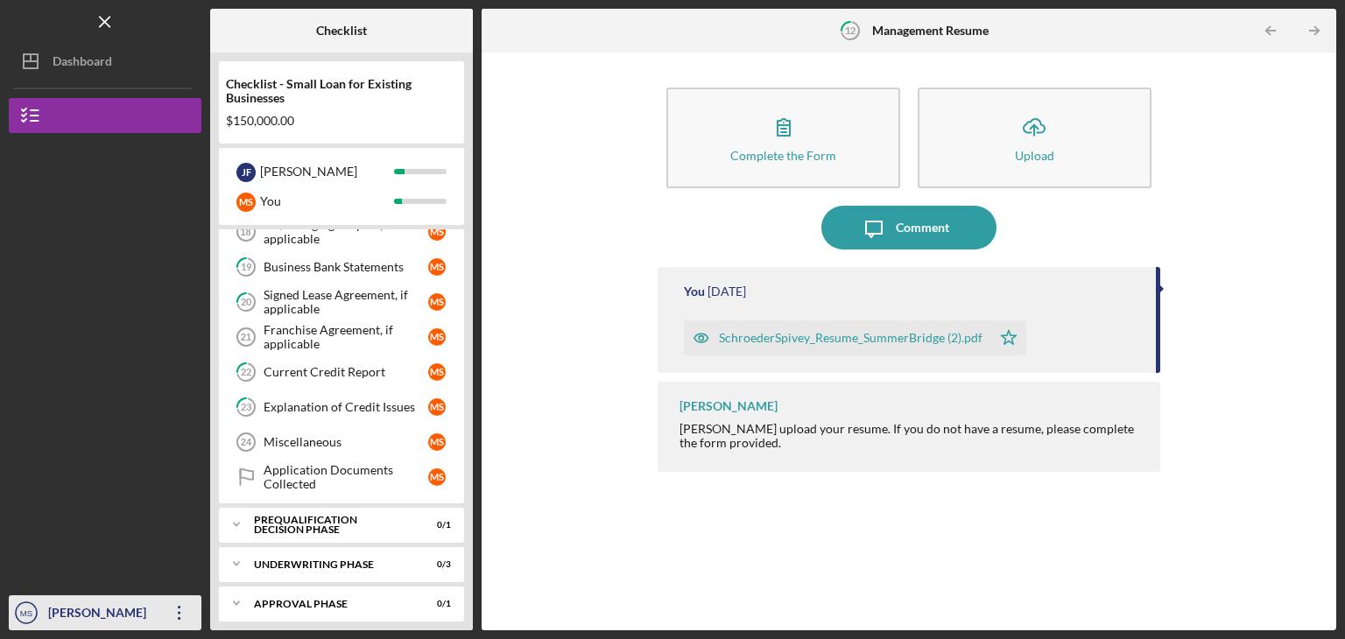
click at [175, 610] on icon "Icon/Overflow" at bounding box center [180, 613] width 44 height 44
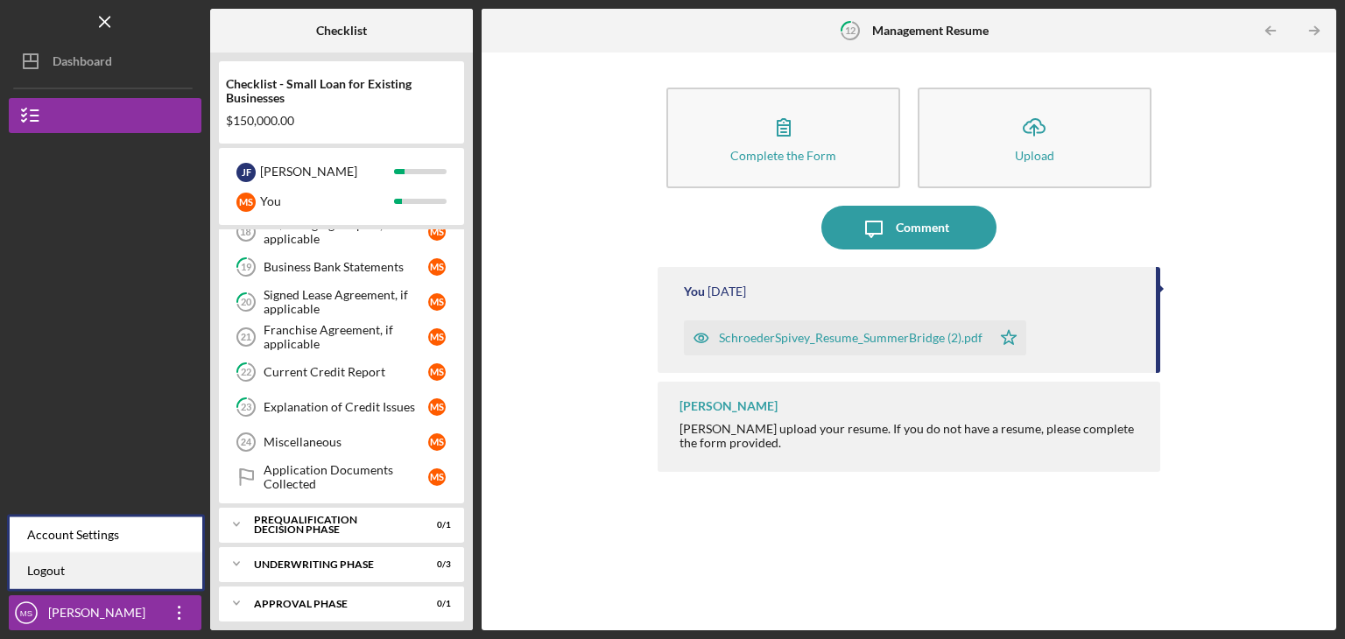
click at [112, 573] on link "Logout" at bounding box center [106, 571] width 193 height 36
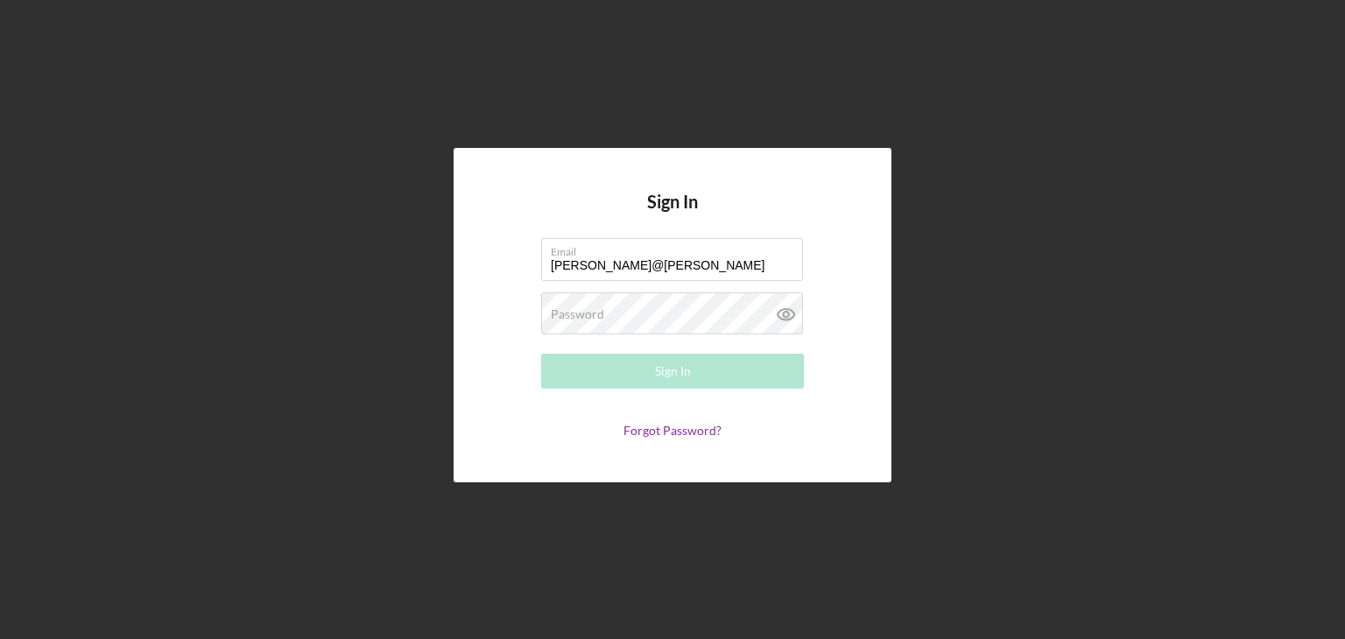
type input "[PERSON_NAME][EMAIL_ADDRESS][DOMAIN_NAME]"
click at [574, 315] on label "Password" at bounding box center [577, 314] width 53 height 14
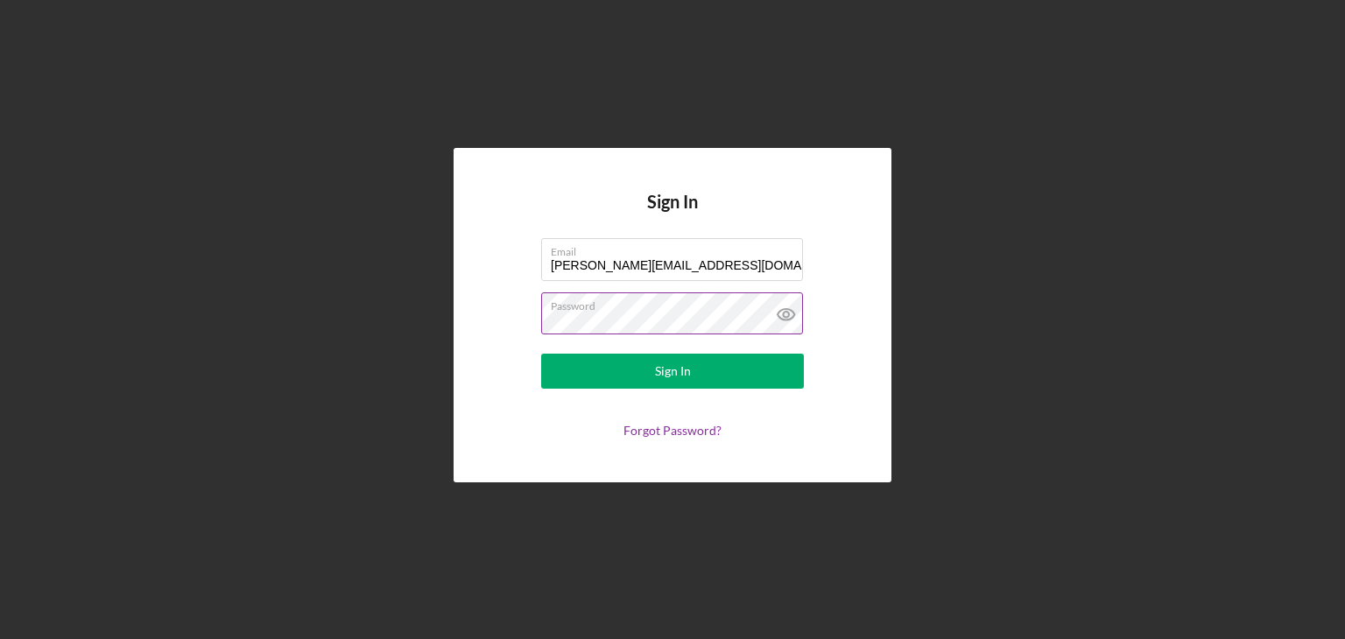
click at [541, 354] on button "Sign In" at bounding box center [672, 371] width 263 height 35
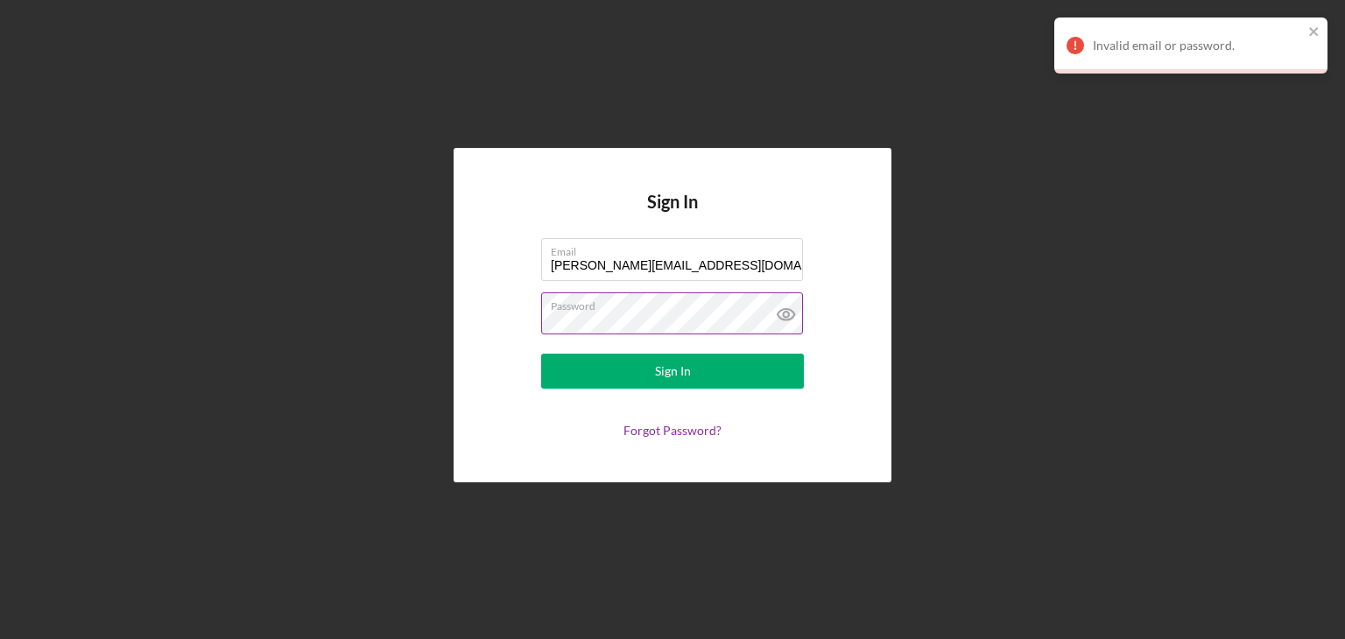
click at [541, 354] on button "Sign In" at bounding box center [672, 371] width 263 height 35
